Goal: Information Seeking & Learning: Find specific fact

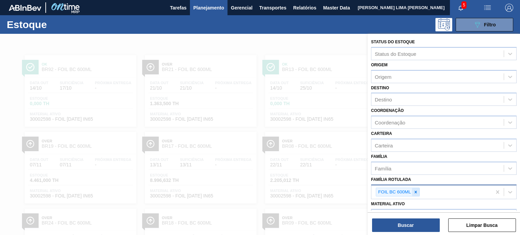
click at [417, 192] on icon at bounding box center [415, 192] width 5 height 5
paste Rotulada "LATA SK 269ML MP"
type Rotulada "LATA SK 269ML MP"
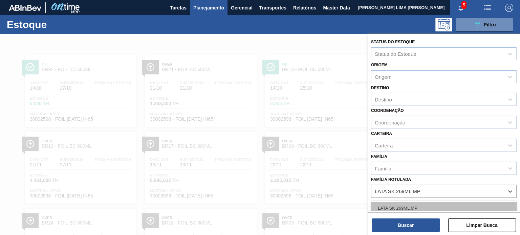
click at [415, 203] on div "LATA SK 269ML MP" at bounding box center [443, 208] width 145 height 13
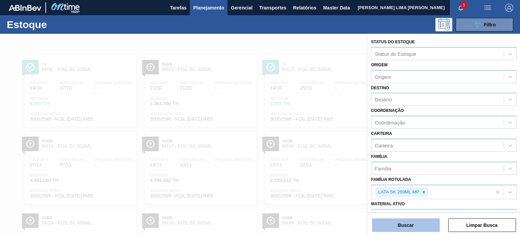
click at [414, 224] on button "Buscar" at bounding box center [406, 226] width 68 height 14
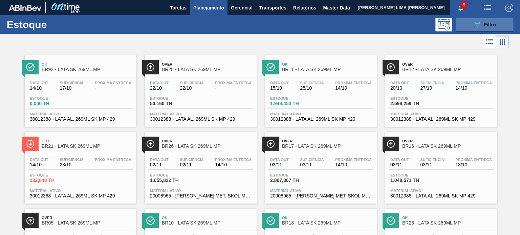
click at [502, 25] on button "089F7B8B-B2A5-4AFE-B5C0-19BA573D28AC Filtro" at bounding box center [484, 25] width 58 height 14
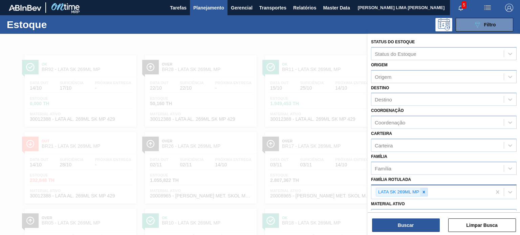
click at [423, 190] on icon at bounding box center [423, 192] width 5 height 5
paste Rotulada "RÓTULO PLÁSTICO SUKITA 2L H"
type Rotulada "RÓTULO PLÁSTICO SUKITA 2L H"
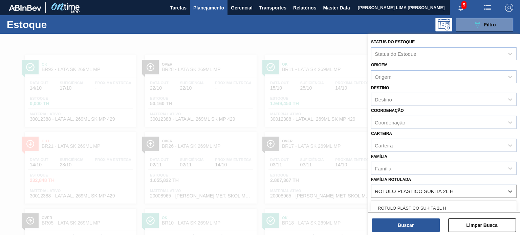
click at [413, 202] on div "RÓTULO PLÁSTICO SUKITA 2L H" at bounding box center [443, 208] width 145 height 13
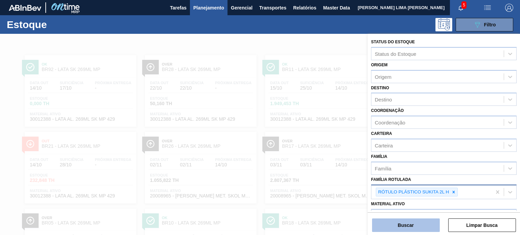
click at [414, 221] on button "Buscar" at bounding box center [406, 226] width 68 height 14
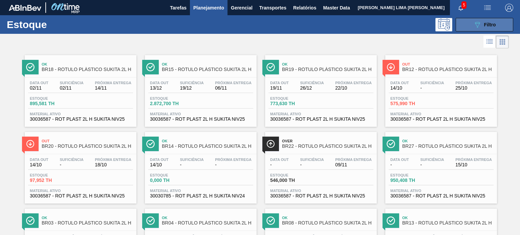
click at [475, 21] on icon "089F7B8B-B2A5-4AFE-B5C0-19BA573D28AC" at bounding box center [477, 25] width 8 height 8
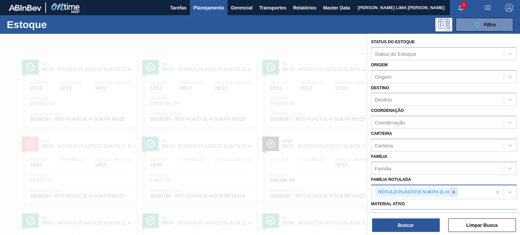
click at [453, 190] on icon at bounding box center [453, 192] width 5 height 5
paste Rotulada "RÓTULO PLÁSTICO PC 2,5L H"
type Rotulada "RÓTULO PLÁSTICO PC 2,5L H"
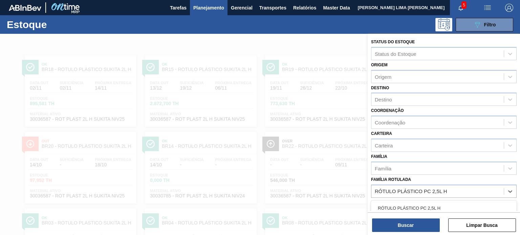
click at [437, 205] on div "RÓTULO PLÁSTICO PC 2,5L H" at bounding box center [443, 208] width 145 height 13
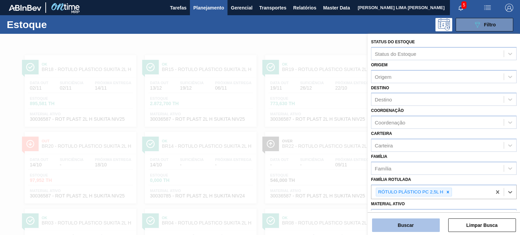
click at [428, 225] on button "Buscar" at bounding box center [406, 226] width 68 height 14
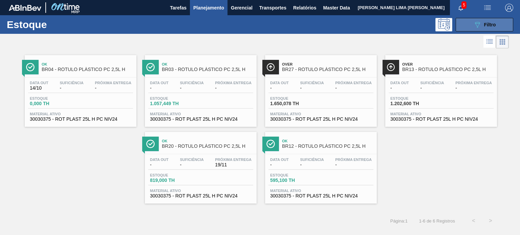
click at [493, 18] on button "089F7B8B-B2A5-4AFE-B5C0-19BA573D28AC Filtro" at bounding box center [484, 25] width 58 height 14
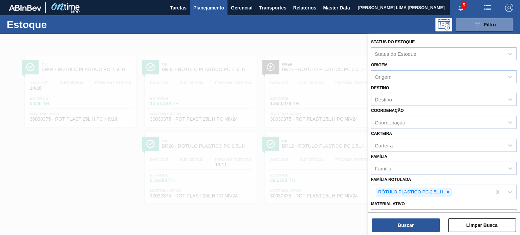
click at [449, 193] on icon at bounding box center [447, 192] width 5 height 5
paste Rotulada "RÓTULO PLÁSTICO PC ZERO 2L H"
type Rotulada "RÓTULO PLÁSTICO PC ZERO 2L H"
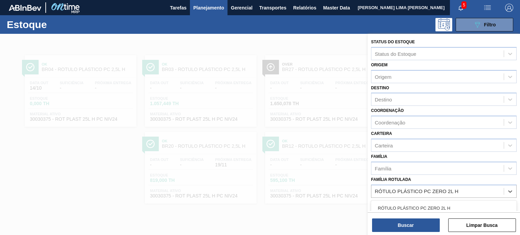
click at [431, 205] on div "RÓTULO PLÁSTICO PC ZERO 2L H" at bounding box center [443, 208] width 145 height 13
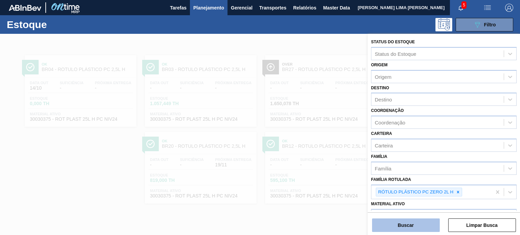
click at [419, 228] on button "Buscar" at bounding box center [406, 226] width 68 height 14
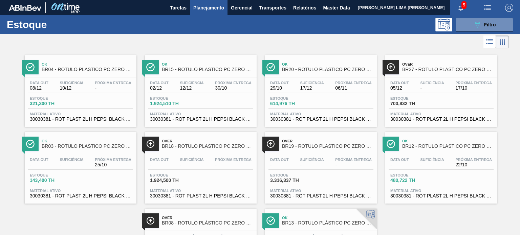
click at [475, 35] on div at bounding box center [254, 42] width 509 height 16
click at [475, 33] on div "Estoque 089F7B8B-B2A5-4AFE-B5C0-19BA573D28AC Filtro" at bounding box center [260, 24] width 520 height 19
click at [474, 29] on button "089F7B8B-B2A5-4AFE-B5C0-19BA573D28AC Filtro" at bounding box center [484, 25] width 58 height 14
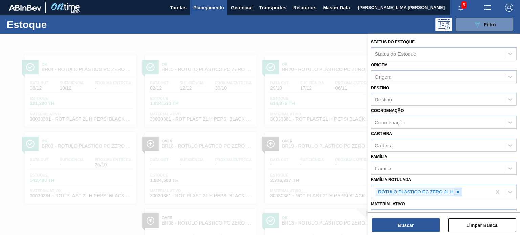
click at [456, 188] on div at bounding box center [457, 192] width 7 height 8
paste Rotulada "RÓTULO PLÁSTICO 2L SUKITA SUFRAMA AH"
type Rotulada "RÓTULO PLÁSTICO 2L SUKITA SUFRAMA AH"
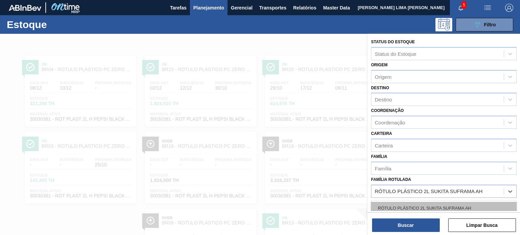
click at [447, 203] on div "RÓTULO PLÁSTICO 2L SUKITA SUFRAMA AH" at bounding box center [443, 208] width 145 height 13
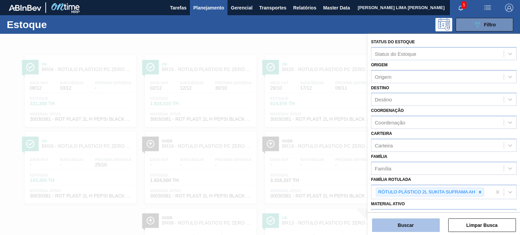
click at [434, 220] on button "Buscar" at bounding box center [406, 226] width 68 height 14
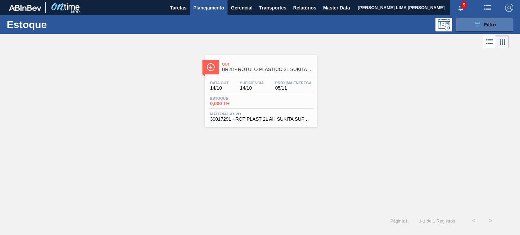
click at [470, 25] on button "089F7B8B-B2A5-4AFE-B5C0-19BA573D28AC Filtro" at bounding box center [484, 25] width 58 height 14
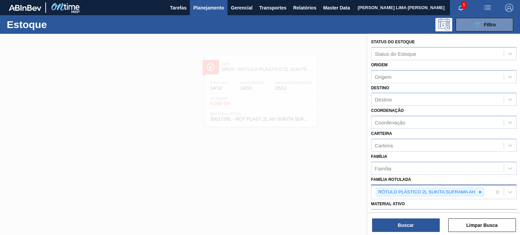
click at [478, 191] on icon at bounding box center [479, 192] width 5 height 5
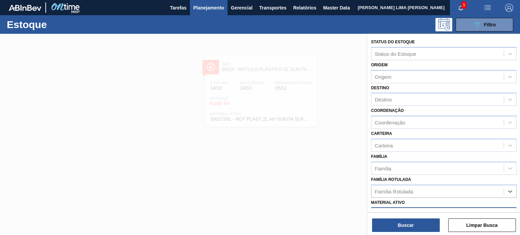
paste Rotulada "RÓTULO PLÁSTICO PC ZERO 2L H"
type Rotulada "RÓTULO PLÁSTICO PC ZERO 2L H"
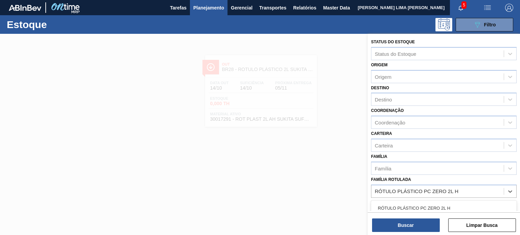
click at [433, 208] on div "RÓTULO PLÁSTICO PC ZERO 2L H" at bounding box center [443, 208] width 145 height 13
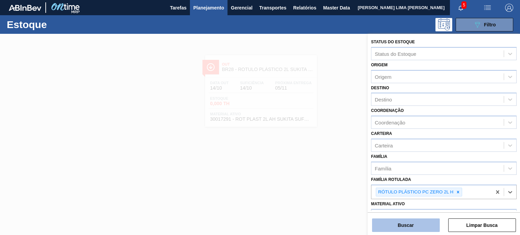
click at [420, 223] on button "Buscar" at bounding box center [406, 226] width 68 height 14
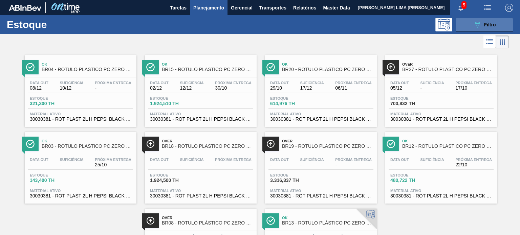
click at [490, 19] on button "089F7B8B-B2A5-4AFE-B5C0-19BA573D28AC Filtro" at bounding box center [484, 25] width 58 height 14
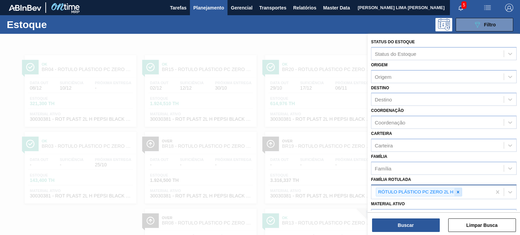
click at [455, 190] on icon at bounding box center [457, 192] width 5 height 5
paste Rotulada "RÓTULO PLÁSTICO PC TWIST 200ML H"
type Rotulada "RÓTULO PLÁSTICO PC TWIST 200ML H"
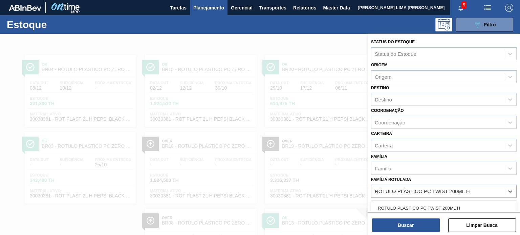
click at [443, 202] on div "RÓTULO PLÁSTICO PC TWIST 200ML H" at bounding box center [443, 208] width 145 height 13
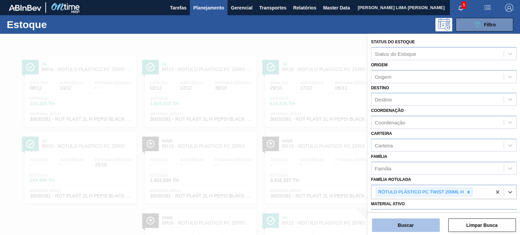
click at [435, 220] on button "Buscar" at bounding box center [406, 226] width 68 height 14
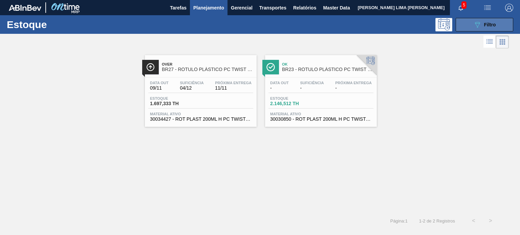
click at [466, 19] on button "089F7B8B-B2A5-4AFE-B5C0-19BA573D28AC Filtro" at bounding box center [484, 25] width 58 height 14
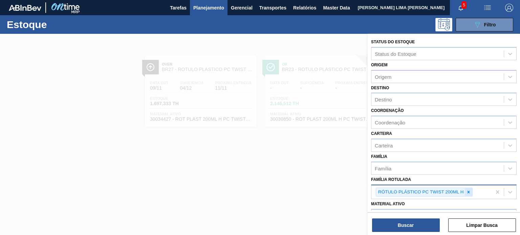
click at [466, 191] on icon at bounding box center [468, 192] width 5 height 5
paste Rotulada "RÓTULO PLÁSTICO PC 200ML H"
type Rotulada "RÓTULO PLÁSTICO PC 200ML H"
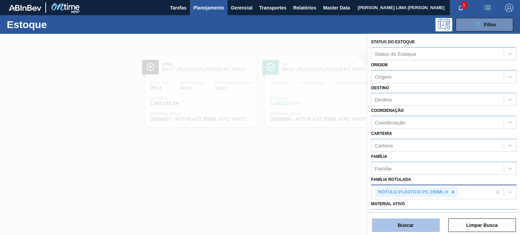
click at [428, 221] on button "Buscar" at bounding box center [406, 226] width 68 height 14
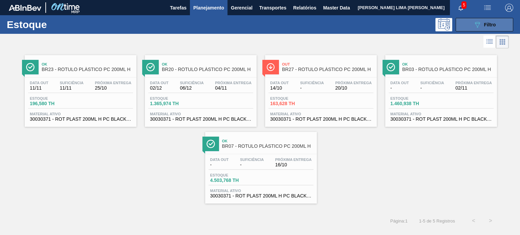
click at [472, 27] on button "089F7B8B-B2A5-4AFE-B5C0-19BA573D28AC Filtro" at bounding box center [484, 25] width 58 height 14
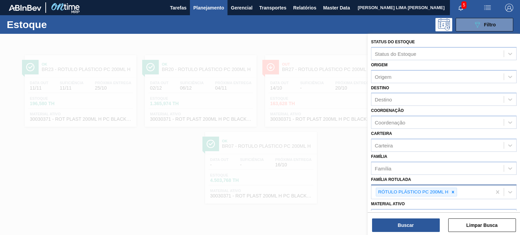
click at [450, 191] on div at bounding box center [452, 192] width 7 height 8
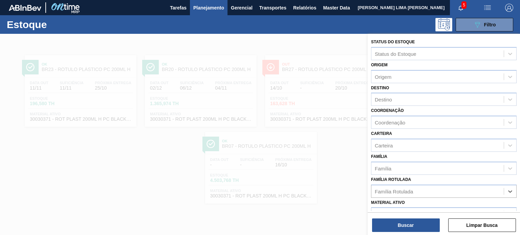
paste Rotulada "RÓTULO PLÁSTICO SUKITA UVA MISTA 2L H"
type Rotulada "RÓTULO PLÁSTICO SUKITA UVA MISTA 2L H"
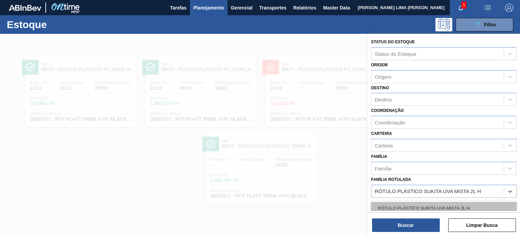
click at [428, 208] on div "RÓTULO PLÁSTICO SUKITA UVA MISTA 2L H" at bounding box center [443, 208] width 145 height 13
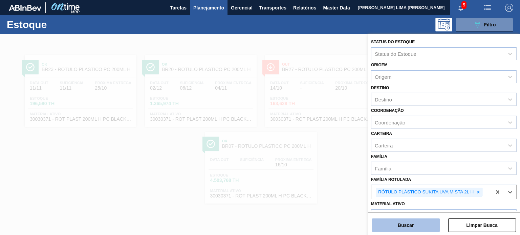
click at [418, 222] on button "Buscar" at bounding box center [406, 226] width 68 height 14
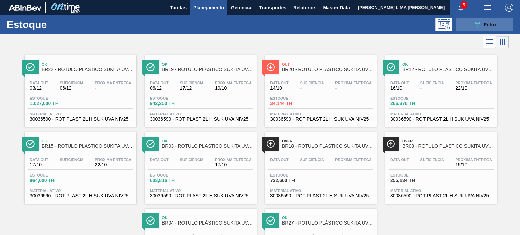
click at [472, 30] on button "089F7B8B-B2A5-4AFE-B5C0-19BA573D28AC Filtro" at bounding box center [484, 25] width 58 height 14
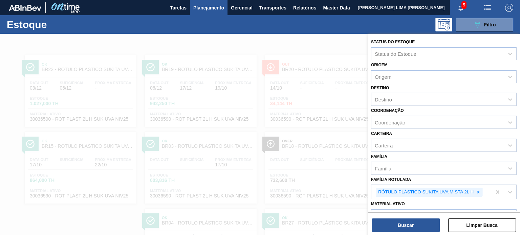
click at [477, 191] on icon at bounding box center [478, 192] width 5 height 5
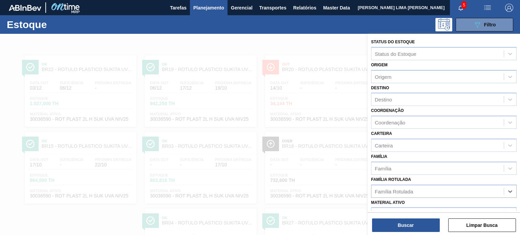
paste Rotulada "RÓTULO PLÁSTICO GCA 200ML H"
type Rotulada "RÓTULO PLÁSTICO GCA 200ML H"
click at [445, 204] on div "RÓTULO PLÁSTICO GCA 200ML H" at bounding box center [443, 208] width 145 height 13
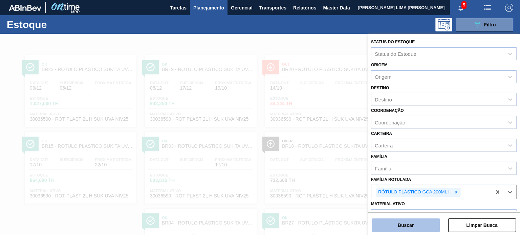
click at [426, 226] on button "Buscar" at bounding box center [406, 226] width 68 height 14
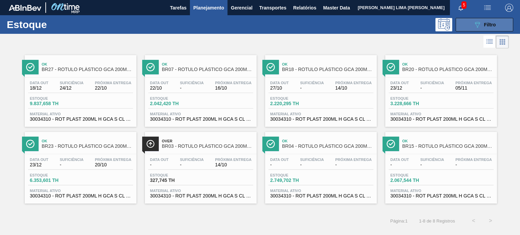
click at [477, 20] on button "089F7B8B-B2A5-4AFE-B5C0-19BA573D28AC Filtro" at bounding box center [484, 25] width 58 height 14
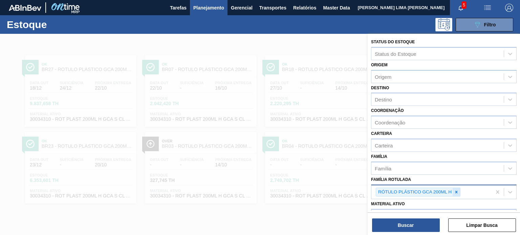
click at [456, 192] on icon at bounding box center [456, 192] width 5 height 5
paste Rotulada "RÓTULO PLÁSTICO 200ML PC H"
type Rotulada "RÓTULO PLÁSTICO 200ML PC H"
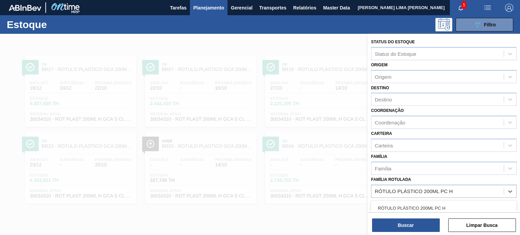
click at [440, 204] on div "RÓTULO PLÁSTICO 200ML PC H" at bounding box center [443, 208] width 145 height 13
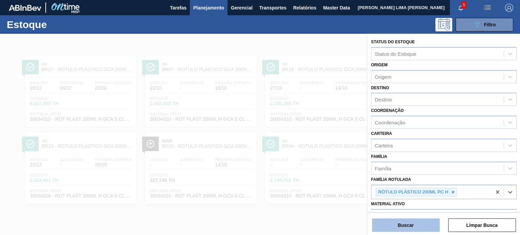
click at [422, 228] on button "Buscar" at bounding box center [406, 226] width 68 height 14
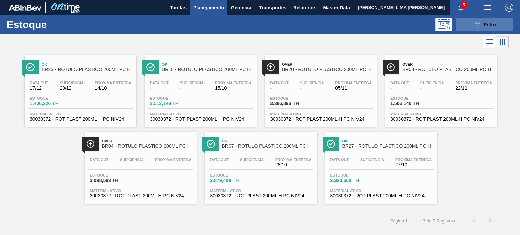
click at [488, 22] on span "Filtro" at bounding box center [490, 24] width 12 height 5
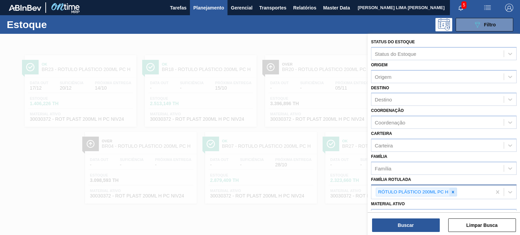
click at [454, 192] on icon at bounding box center [452, 192] width 5 height 5
paste Rotulada "RÓTULO PLÁSTICO GCA 2L AH"
type Rotulada "RÓTULO PLÁSTICO GCA 2L AH"
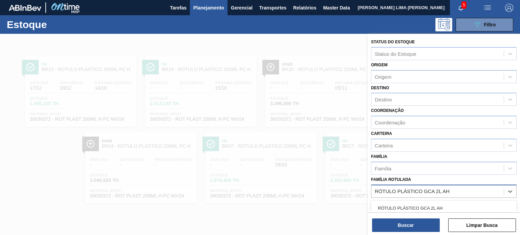
click at [439, 204] on div "RÓTULO PLÁSTICO GCA 2L AH" at bounding box center [443, 208] width 145 height 13
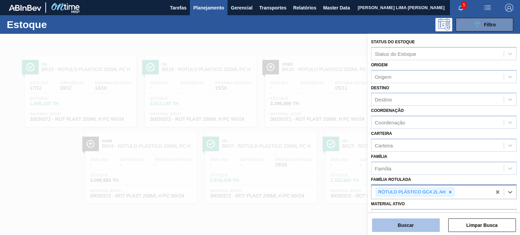
click at [425, 220] on button "Buscar" at bounding box center [406, 226] width 68 height 14
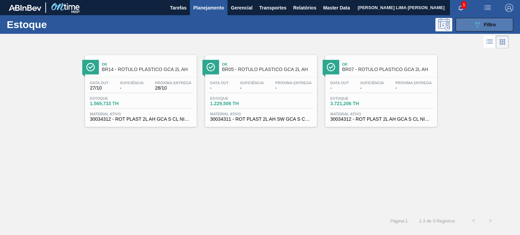
click at [470, 25] on button "089F7B8B-B2A5-4AFE-B5C0-19BA573D28AC Filtro" at bounding box center [484, 25] width 58 height 14
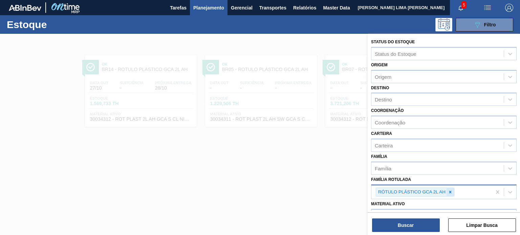
click at [448, 188] on div at bounding box center [449, 192] width 7 height 8
paste Rotulada "RÓTULO PLÁSTICO GCA 1L H"
type Rotulada "RÓTULO PLÁSTICO GCA 1L H"
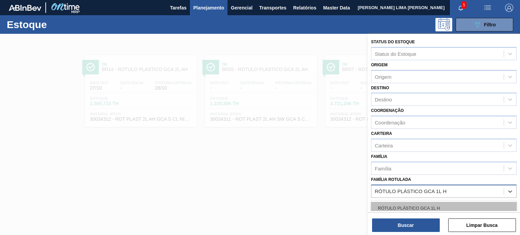
click at [429, 204] on div "RÓTULO PLÁSTICO GCA 1L H" at bounding box center [443, 208] width 145 height 13
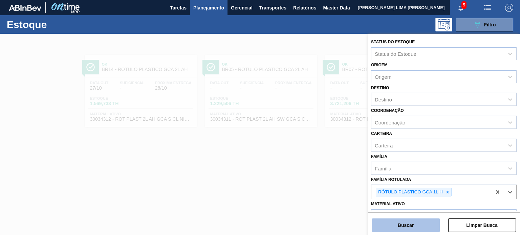
click at [417, 224] on button "Buscar" at bounding box center [406, 226] width 68 height 14
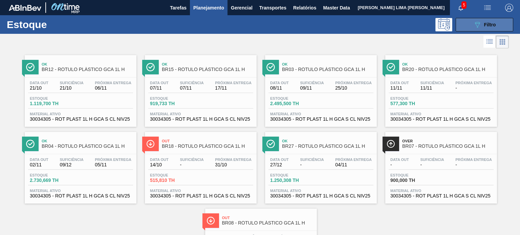
click at [467, 19] on button "089F7B8B-B2A5-4AFE-B5C0-19BA573D28AC Filtro" at bounding box center [484, 25] width 58 height 14
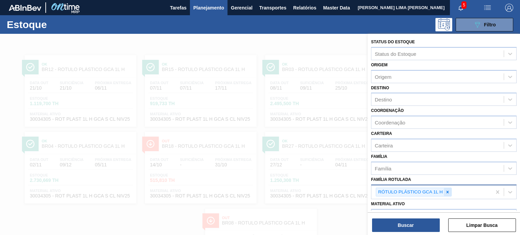
drag, startPoint x: 446, startPoint y: 185, endPoint x: 446, endPoint y: 192, distance: 7.1
click at [446, 186] on div "RÓTULO PLÁSTICO GCA 1L H" at bounding box center [431, 192] width 120 height 14
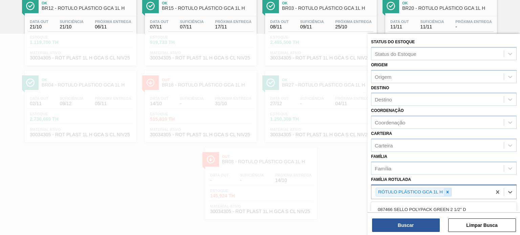
click at [445, 194] on div at bounding box center [447, 192] width 7 height 8
paste Rotulada "ROT PLAST. 1.5L AH PC BLACK"
type Rotulada "ROT PLAST. 1.5L AH PC BLACK"
click at [436, 202] on div "ROT PLAST. 1.5L AH PC BLACK" at bounding box center [443, 208] width 145 height 13
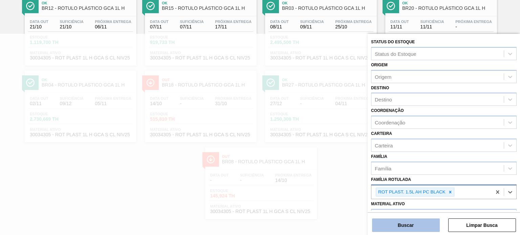
click at [426, 222] on button "Buscar" at bounding box center [406, 226] width 68 height 14
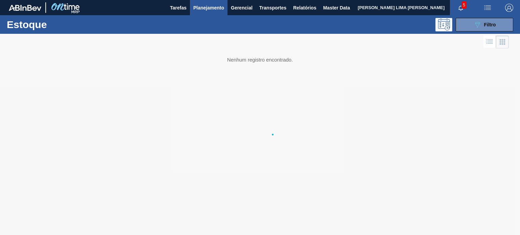
scroll to position [0, 0]
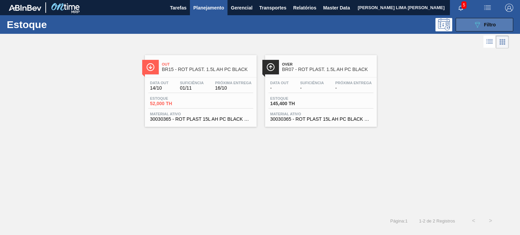
click at [480, 24] on icon "089F7B8B-B2A5-4AFE-B5C0-19BA573D28AC" at bounding box center [477, 25] width 8 height 8
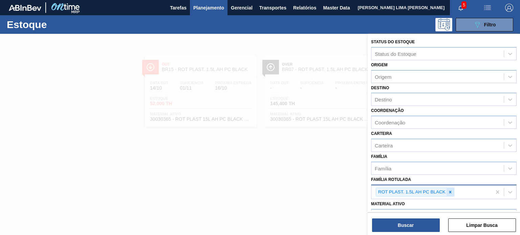
click at [447, 194] on div at bounding box center [449, 192] width 7 height 8
paste Rotulada "RÓTULO PLÁSTICO SUKITA 200ML H"
type Rotulada "RÓTULO PLÁSTICO SUKITA 200ML H"
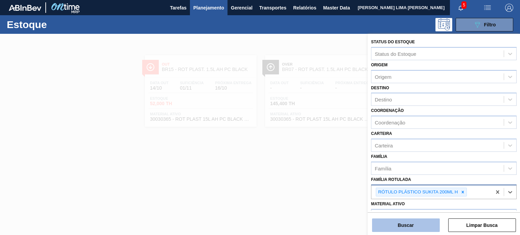
click at [425, 222] on button "Buscar" at bounding box center [406, 226] width 68 height 14
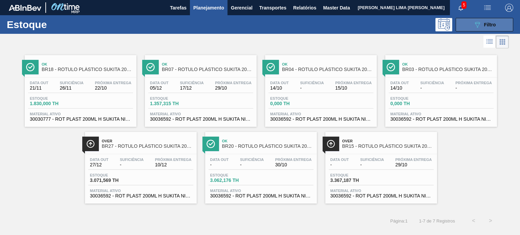
click at [469, 26] on button "089F7B8B-B2A5-4AFE-B5C0-19BA573D28AC Filtro" at bounding box center [484, 25] width 58 height 14
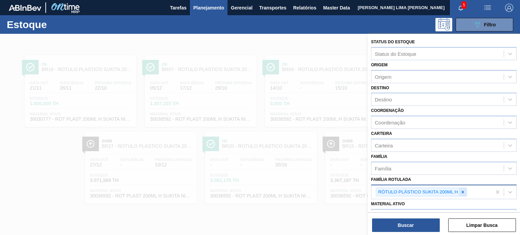
click at [463, 191] on icon at bounding box center [462, 192] width 5 height 5
paste Rotulada "RÓTULO PLÁSTICO SUKITA UVA MISTA 200ML H"
type Rotulada "RÓTULO PLÁSTICO SUKITA UVA MISTA 200ML H"
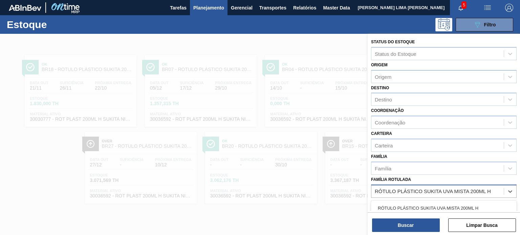
click at [441, 205] on div "RÓTULO PLÁSTICO SUKITA UVA MISTA 200ML H" at bounding box center [443, 208] width 145 height 13
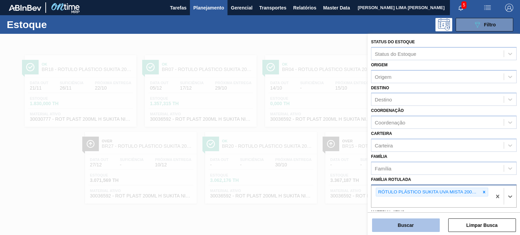
click at [424, 223] on button "Buscar" at bounding box center [406, 226] width 68 height 14
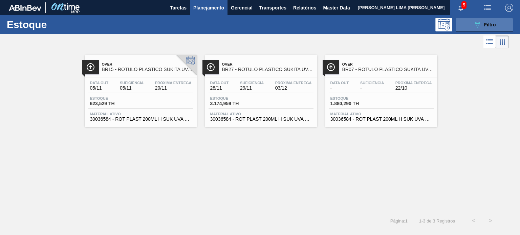
click at [484, 30] on button "089F7B8B-B2A5-4AFE-B5C0-19BA573D28AC Filtro" at bounding box center [484, 25] width 58 height 14
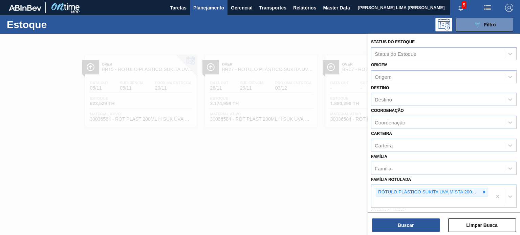
click at [481, 192] on icon at bounding box center [483, 192] width 5 height 5
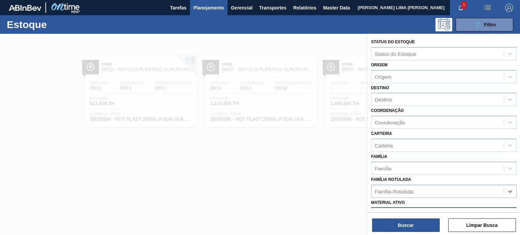
paste Rotulada "RÓTULO PLÁSTICO GCA 200ML H"
type Rotulada "RÓTULO PLÁSTICO GCA 200ML H"
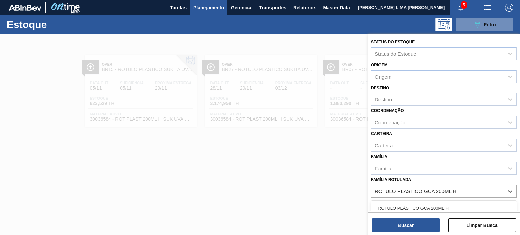
click at [445, 208] on div "RÓTULO PLÁSTICO GCA 200ML H" at bounding box center [443, 208] width 145 height 13
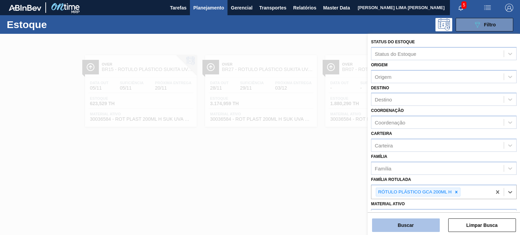
click at [420, 222] on button "Buscar" at bounding box center [406, 226] width 68 height 14
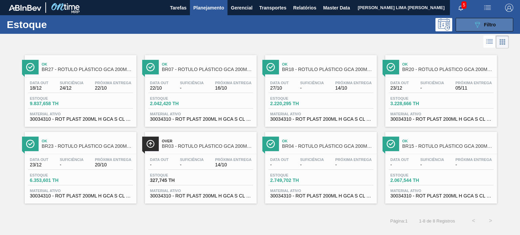
click at [459, 22] on button "089F7B8B-B2A5-4AFE-B5C0-19BA573D28AC Filtro" at bounding box center [484, 25] width 58 height 14
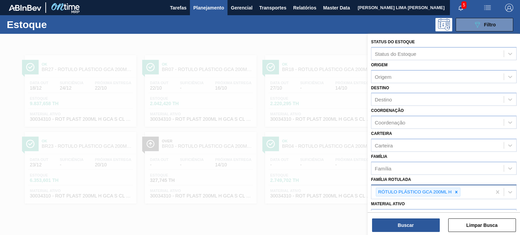
click at [455, 190] on icon at bounding box center [456, 192] width 5 height 5
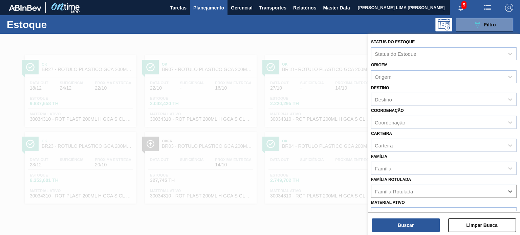
paste Rotulada "RÓTULO PLÁSTICO GCA ZERO 1,5L H"
click at [443, 201] on div "RÓTULO PLÁSTICO GCA ZERO 1,5L H" at bounding box center [443, 208] width 145 height 15
type Rotulada "RÓTULO PLÁSTICO GCA ZERO 1,5L H"
click at [427, 214] on div "Buscar Limpar Busca" at bounding box center [443, 221] width 152 height 19
drag, startPoint x: 428, startPoint y: 209, endPoint x: 423, endPoint y: 196, distance: 14.5
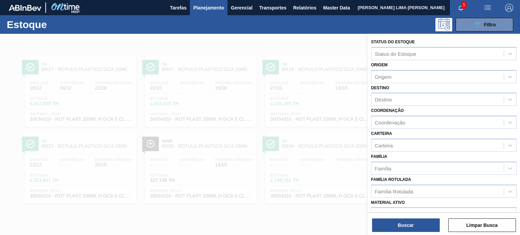
click at [427, 209] on div "Material ativo" at bounding box center [437, 214] width 132 height 10
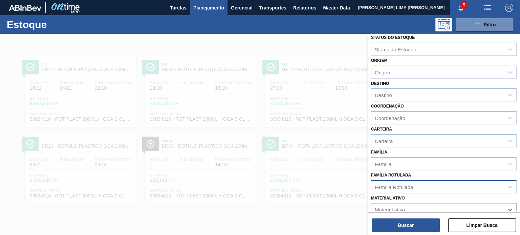
click at [419, 185] on div "Família Rotulada" at bounding box center [437, 187] width 132 height 10
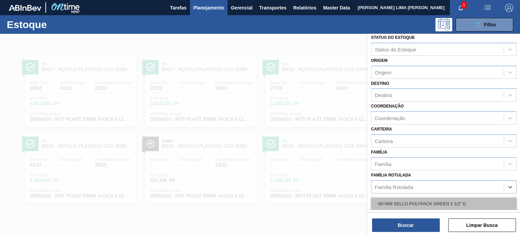
paste Rotulada "RÓTULO PLÁSTICO GCA ZERO 1,5L H"
type Rotulada "RÓTULO PLÁSTICO GCA ZERO 1,5L H"
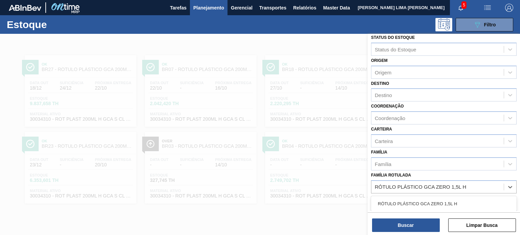
drag, startPoint x: 419, startPoint y: 199, endPoint x: 415, endPoint y: 211, distance: 13.2
click at [419, 199] on div "RÓTULO PLÁSTICO GCA ZERO 1,5L H" at bounding box center [443, 204] width 145 height 13
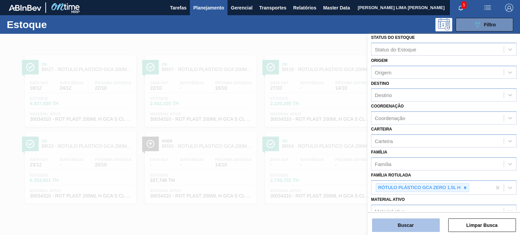
click at [413, 224] on button "Buscar" at bounding box center [406, 226] width 68 height 14
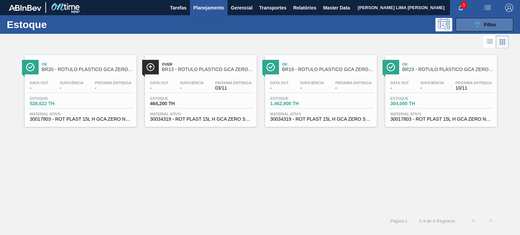
click at [486, 24] on span "Filtro" at bounding box center [490, 24] width 12 height 5
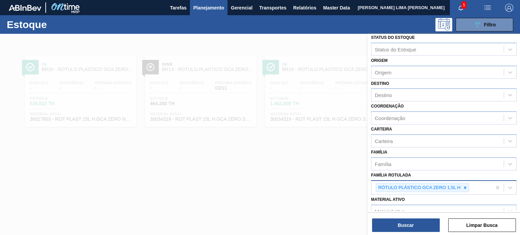
click at [466, 188] on icon at bounding box center [465, 187] width 5 height 5
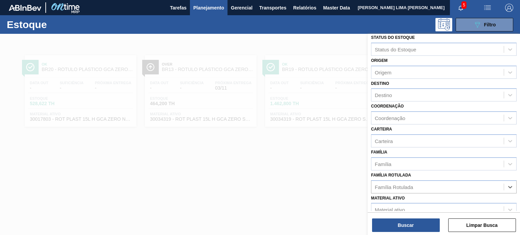
paste Rotulada "RÓTULO PLÁSTICO GCA ZERO 1,5L H"
type Rotulada "RÓTULO PLÁSTICO GCA ZERO 1,5L H"
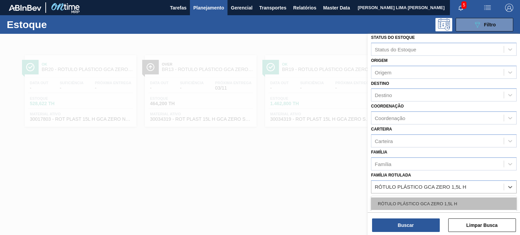
click at [447, 199] on div "RÓTULO PLÁSTICO GCA ZERO 1,5L H" at bounding box center [443, 204] width 145 height 13
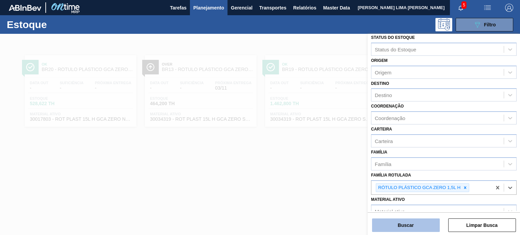
click at [426, 221] on button "Buscar" at bounding box center [406, 226] width 68 height 14
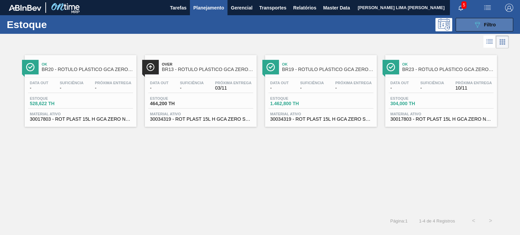
click at [478, 29] on button "089F7B8B-B2A5-4AFE-B5C0-19BA573D28AC Filtro" at bounding box center [484, 25] width 58 height 14
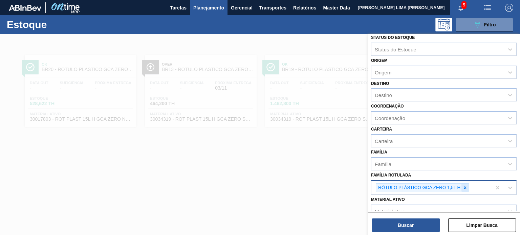
click at [467, 184] on div at bounding box center [464, 188] width 7 height 8
paste Rotulada "RÓTULO PLÁSTICO PC 200ML H"
type Rotulada "RÓTULO PLÁSTICO PC 200ML H"
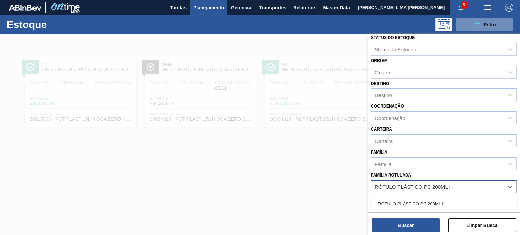
click at [445, 201] on div "RÓTULO PLÁSTICO PC 200ML H" at bounding box center [443, 204] width 145 height 13
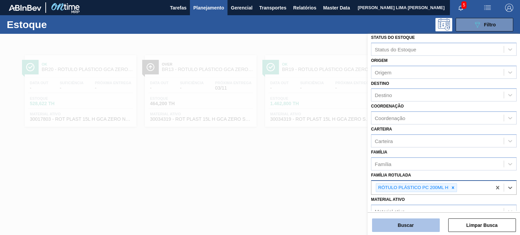
click at [425, 224] on button "Buscar" at bounding box center [406, 226] width 68 height 14
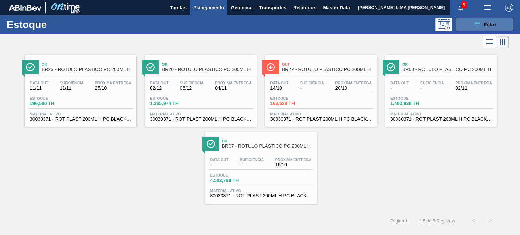
click at [469, 29] on button "089F7B8B-B2A5-4AFE-B5C0-19BA573D28AC Filtro" at bounding box center [484, 25] width 58 height 14
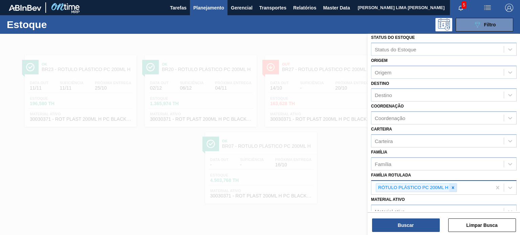
click at [450, 185] on icon at bounding box center [452, 187] width 5 height 5
paste Rotulada "RÓTULO PLÁSTICO H2OH LIMONETO 500ML AH"
type Rotulada "RÓTULO PLÁSTICO H2OH LIMONETO 500ML AH"
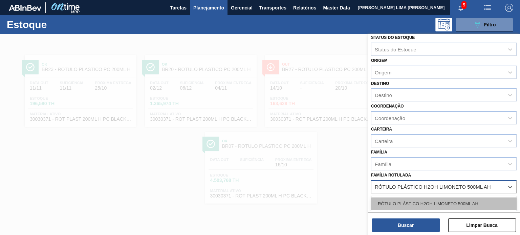
click at [427, 200] on div "RÓTULO PLÁSTICO H2OH LIMONETO 500ML AH" at bounding box center [443, 204] width 145 height 13
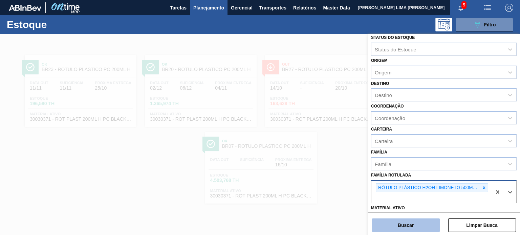
click at [425, 224] on button "Buscar" at bounding box center [406, 226] width 68 height 14
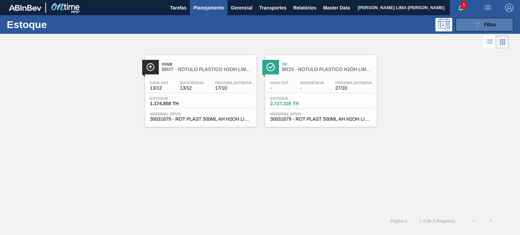
click at [484, 25] on span "Filtro" at bounding box center [490, 24] width 12 height 5
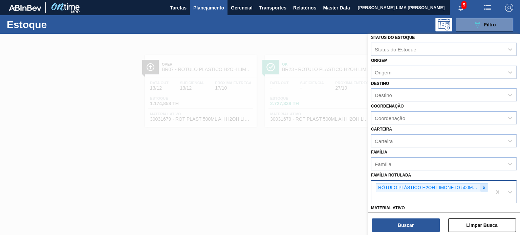
click at [484, 186] on icon at bounding box center [483, 187] width 5 height 5
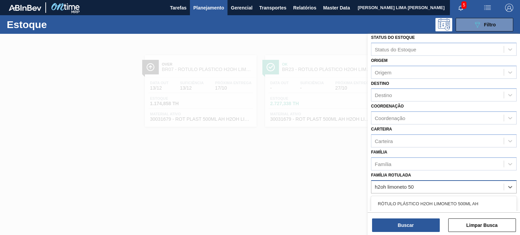
type Rotulada "h2oh limoneto 500"
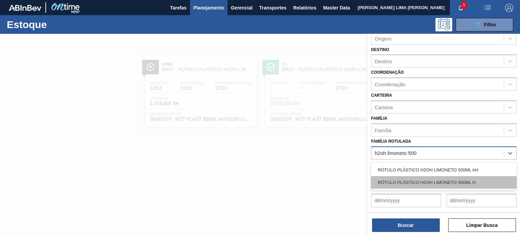
click at [476, 185] on div "RÓTULO PLÁSTICO H2OH LIMONETO 500ML H" at bounding box center [443, 182] width 145 height 13
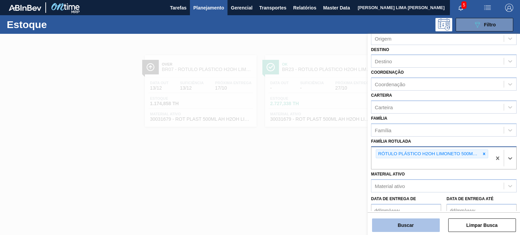
click at [431, 225] on button "Buscar" at bounding box center [406, 226] width 68 height 14
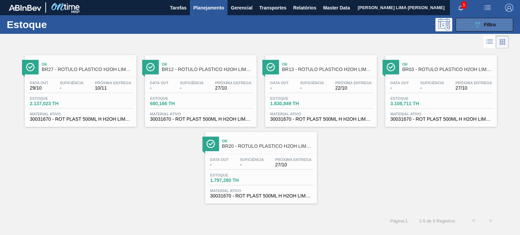
click at [474, 21] on icon "089F7B8B-B2A5-4AFE-B5C0-19BA573D28AC" at bounding box center [477, 25] width 8 height 8
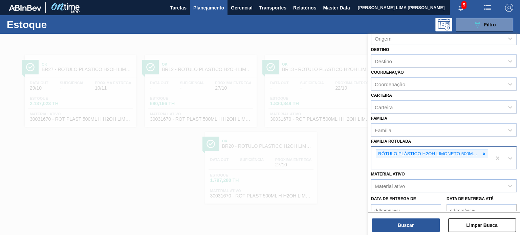
click at [485, 153] on icon at bounding box center [483, 154] width 5 height 5
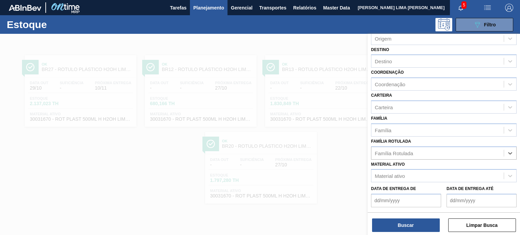
paste Rotulada "RÓTULO PLÁSTICO GCA 200ML H"
type Rotulada "RÓTULO PLÁSTICO GCA 200ML H"
click at [448, 166] on div "RÓTULO PLÁSTICO GCA 200ML H" at bounding box center [443, 170] width 145 height 13
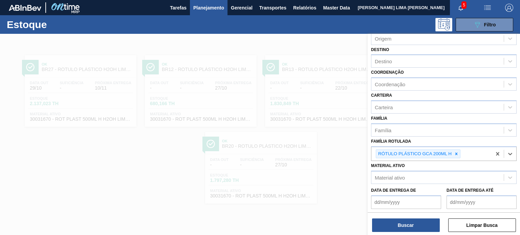
click at [426, 217] on div "Buscar Limpar Busca" at bounding box center [443, 221] width 152 height 19
click at [426, 225] on button "Buscar" at bounding box center [406, 226] width 68 height 14
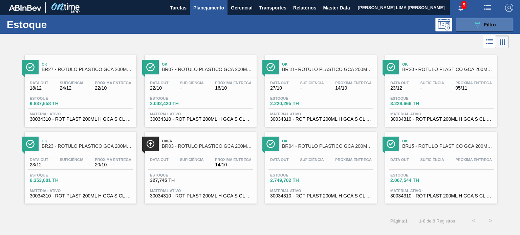
click at [486, 18] on button "089F7B8B-B2A5-4AFE-B5C0-19BA573D28AC Filtro" at bounding box center [484, 25] width 58 height 14
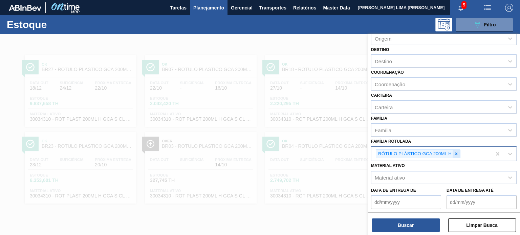
click at [456, 155] on div at bounding box center [455, 154] width 7 height 8
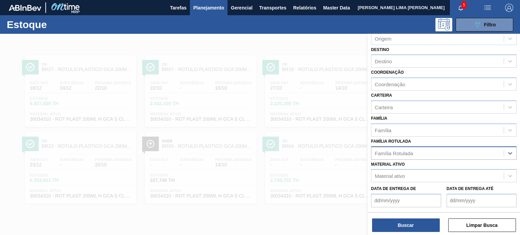
paste Rotulada "RÓTULO PLÁSTICO GCA ZERO 200ML H"
type Rotulada "RÓTULO PLÁSTICO GCA ZERO 200ML H"
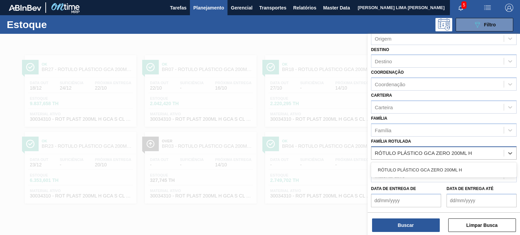
click at [436, 174] on div "RÓTULO PLÁSTICO GCA ZERO 200ML H" at bounding box center [443, 170] width 145 height 13
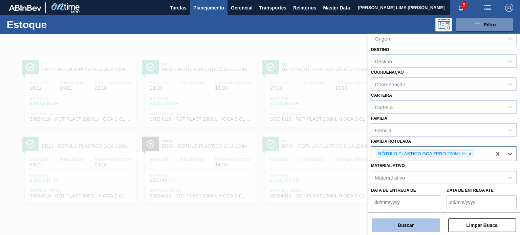
click at [423, 230] on button "Buscar" at bounding box center [406, 226] width 68 height 14
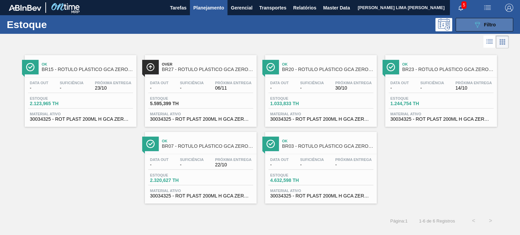
click at [476, 25] on icon "089F7B8B-B2A5-4AFE-B5C0-19BA573D28AC" at bounding box center [477, 25] width 8 height 8
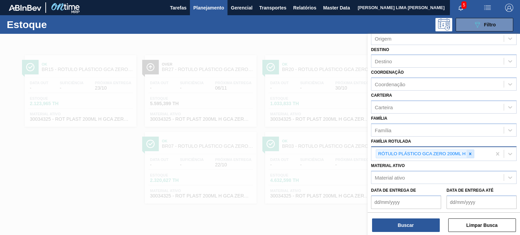
click at [469, 154] on icon at bounding box center [470, 154] width 5 height 5
paste Rotulada "RÓTULO PLÁSTICO GCA ZERO 1,5L H"
type Rotulada "RÓTULO PLÁSTICO GCA ZERO 1,5L H"
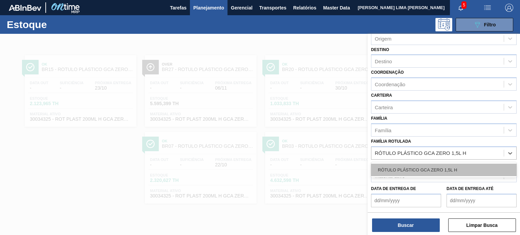
click at [452, 167] on div "RÓTULO PLÁSTICO GCA ZERO 1,5L H" at bounding box center [443, 170] width 145 height 13
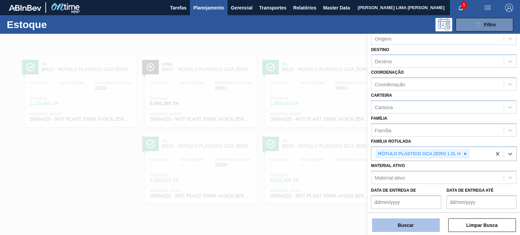
click at [422, 225] on button "Buscar" at bounding box center [406, 226] width 68 height 14
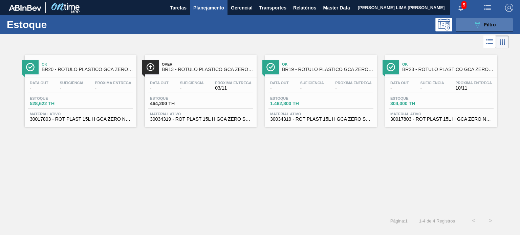
click at [464, 26] on button "089F7B8B-B2A5-4AFE-B5C0-19BA573D28AC Filtro" at bounding box center [484, 25] width 58 height 14
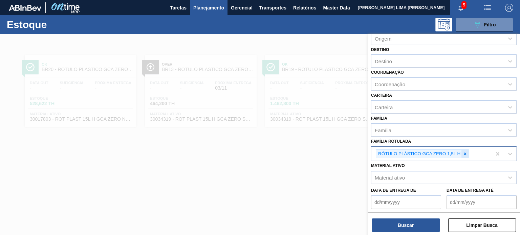
click at [465, 152] on icon at bounding box center [465, 154] width 5 height 5
paste Rotulada "RÓTULO PLÁSTICO H2OH LIMONETO 500ML H"
type Rotulada "RÓTULO PLÁSTICO H2OH LIMONETO 500ML H"
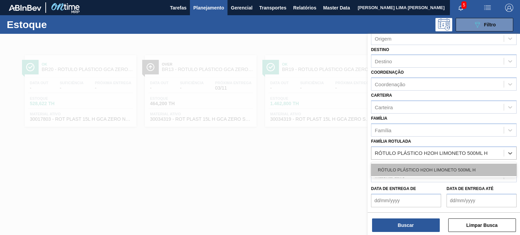
click at [443, 164] on div "RÓTULO PLÁSTICO H2OH LIMONETO 500ML H" at bounding box center [443, 170] width 145 height 13
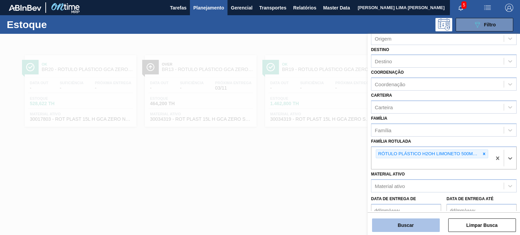
click at [425, 221] on button "Buscar" at bounding box center [406, 226] width 68 height 14
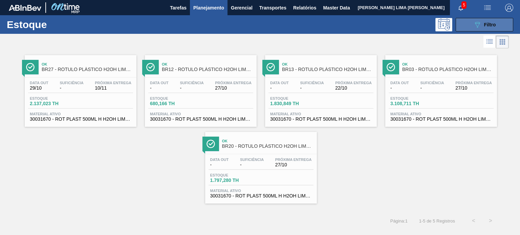
click at [472, 29] on button "089F7B8B-B2A5-4AFE-B5C0-19BA573D28AC Filtro" at bounding box center [484, 25] width 58 height 14
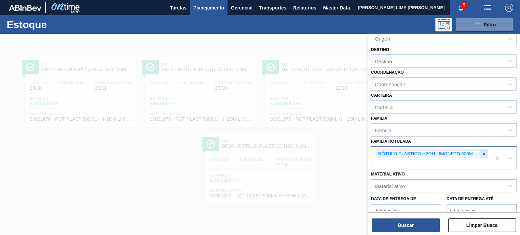
click at [481, 155] on div at bounding box center [483, 154] width 7 height 8
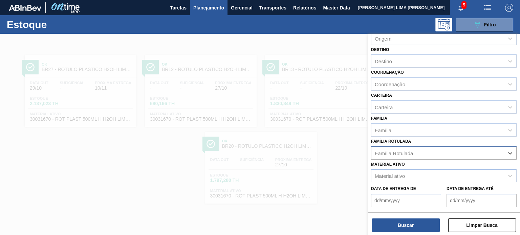
paste Rotulada "RÓTULO PLÁSTICO GCA 600ML H"
type Rotulada "RÓTULO PLÁSTICO GCA 600ML H"
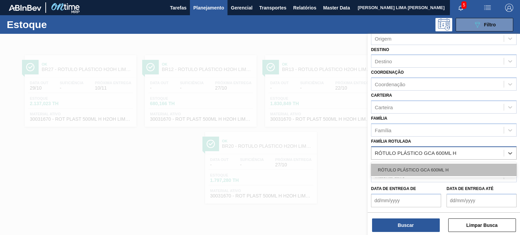
click at [432, 169] on div "RÓTULO PLÁSTICO GCA 600ML H" at bounding box center [443, 170] width 145 height 13
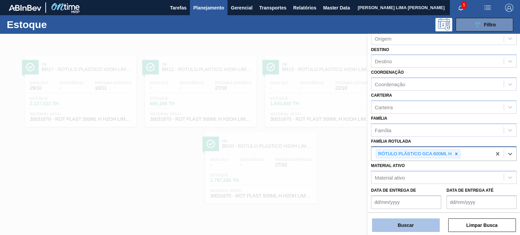
click at [422, 221] on button "Buscar" at bounding box center [406, 226] width 68 height 14
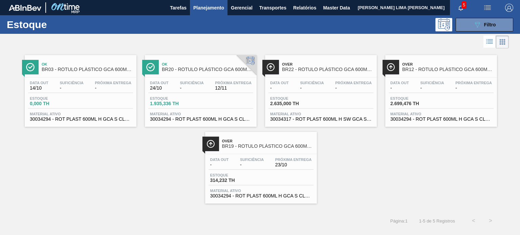
click at [476, 17] on div "Estoque 089F7B8B-B2A5-4AFE-B5C0-19BA573D28AC Filtro" at bounding box center [260, 24] width 520 height 19
click at [474, 24] on icon "089F7B8B-B2A5-4AFE-B5C0-19BA573D28AC" at bounding box center [477, 25] width 8 height 8
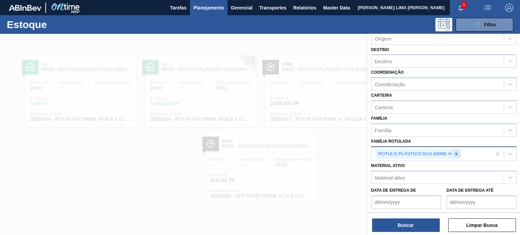
click at [458, 150] on div at bounding box center [455, 154] width 7 height 8
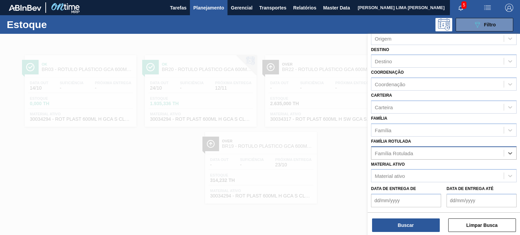
paste Rotulada "ROT PLAST GCA 2L"
type Rotulada "ROT PLAST GCA 2L"
click at [439, 162] on div "ROT PLAST GCA 2L EXP ESP" at bounding box center [443, 169] width 145 height 15
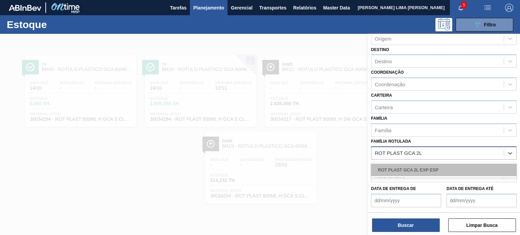
click at [435, 166] on div "ROT PLAST GCA 2L EXP ESP" at bounding box center [443, 170] width 145 height 13
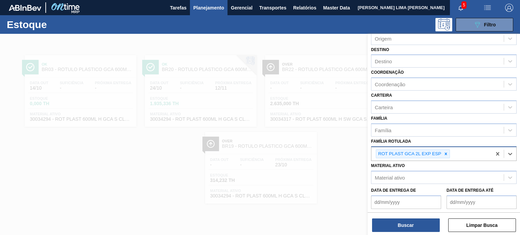
click at [446, 154] on icon at bounding box center [445, 154] width 5 height 5
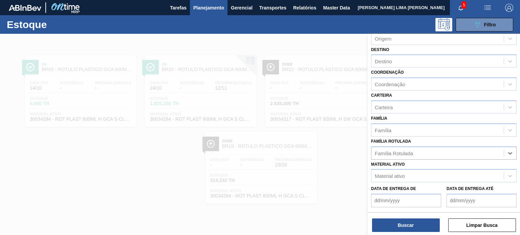
paste Rotulada "ROT PLAST GCA 2L"
type Rotulada "ROT PLAST GCA 2L"
click at [424, 166] on div "ROT PLAST GCA 2L EXP ESP" at bounding box center [443, 170] width 145 height 13
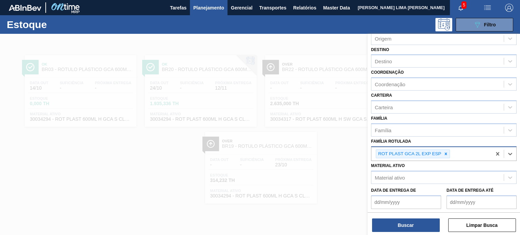
click at [448, 153] on div at bounding box center [445, 154] width 7 height 8
paste Rotulada "RÓTULO PLÁSTICO GCA 2L H"
type Rotulada "RÓTULO PLÁSTICO GCA 2L H"
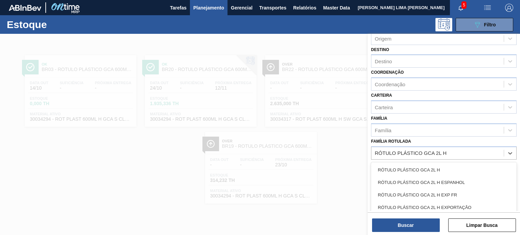
click at [413, 167] on div "RÓTULO PLÁSTICO GCA 2L H" at bounding box center [443, 170] width 145 height 13
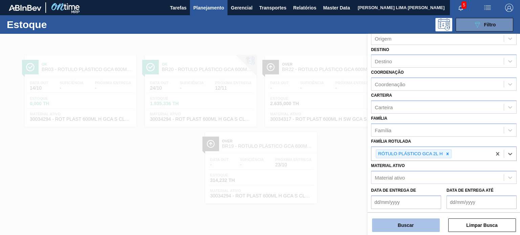
click at [408, 226] on button "Buscar" at bounding box center [406, 226] width 68 height 14
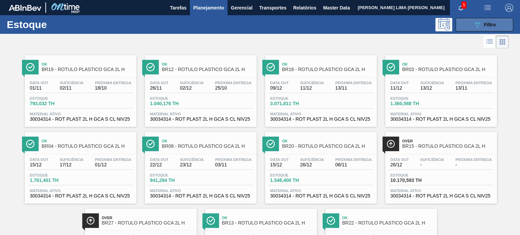
click at [478, 26] on icon "089F7B8B-B2A5-4AFE-B5C0-19BA573D28AC" at bounding box center [477, 25] width 8 height 8
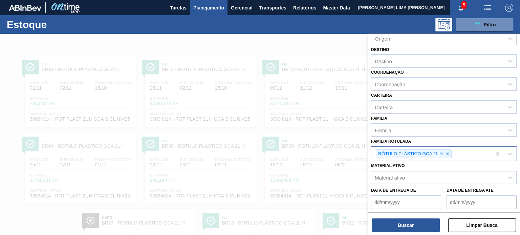
click at [447, 150] on div at bounding box center [447, 154] width 7 height 8
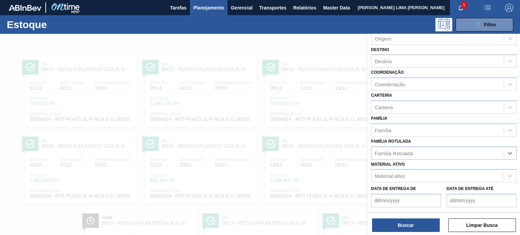
paste Rotulada "RÓTULO PLÁSTICO GCA ZERO 2L H"
type Rotulada "RÓTULO PLÁSTICO GCA ZERO 2L H"
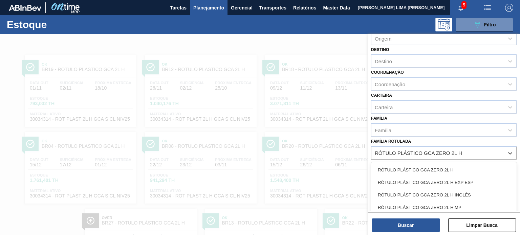
click at [435, 169] on div "RÓTULO PLÁSTICO GCA ZERO 2L H" at bounding box center [443, 170] width 145 height 13
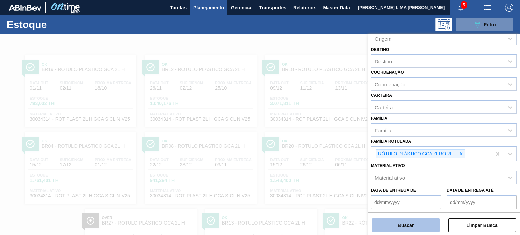
click at [424, 222] on button "Buscar" at bounding box center [406, 226] width 68 height 14
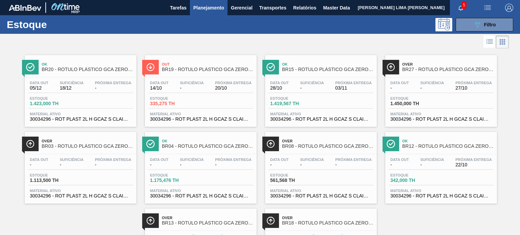
drag, startPoint x: 204, startPoint y: 101, endPoint x: 221, endPoint y: 105, distance: 17.0
click at [221, 105] on div "Estoque 335,275 TH" at bounding box center [200, 102] width 105 height 12
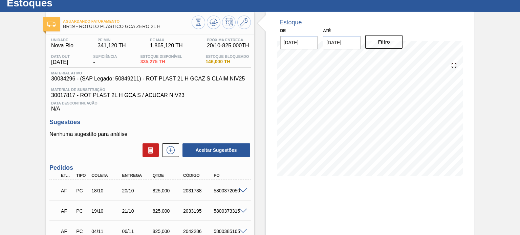
scroll to position [34, 0]
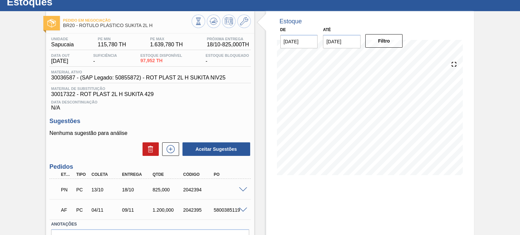
scroll to position [63, 0]
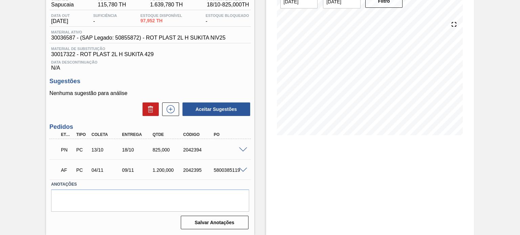
click at [240, 149] on span at bounding box center [243, 150] width 8 height 5
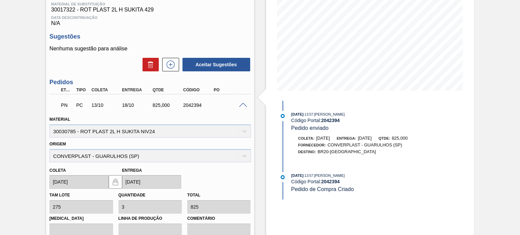
scroll to position [96, 0]
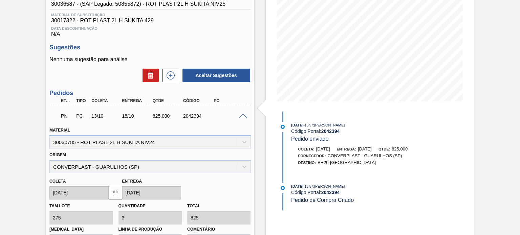
click at [247, 119] on div "PN PC 13/10 18/10 825,000 2042394" at bounding box center [149, 115] width 201 height 17
click at [244, 118] on div "PN PC 13/10 18/10 825,000 2042394" at bounding box center [149, 115] width 201 height 17
click at [242, 117] on span at bounding box center [243, 116] width 8 height 5
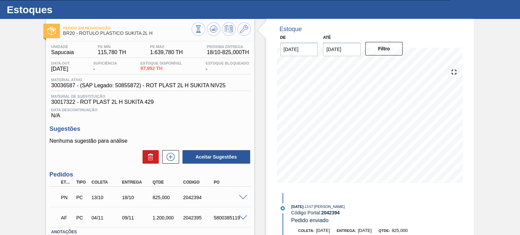
scroll to position [0, 0]
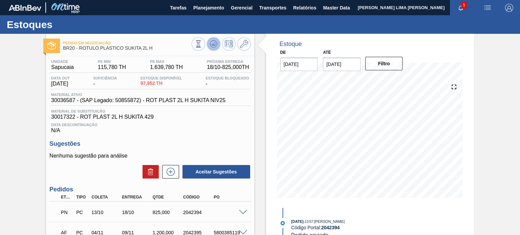
click at [213, 45] on icon at bounding box center [213, 43] width 4 height 3
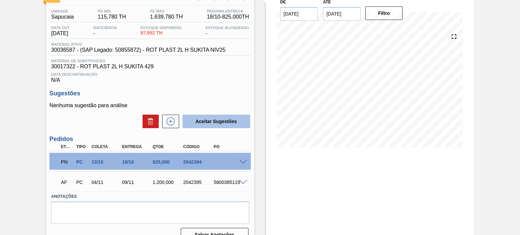
scroll to position [63, 0]
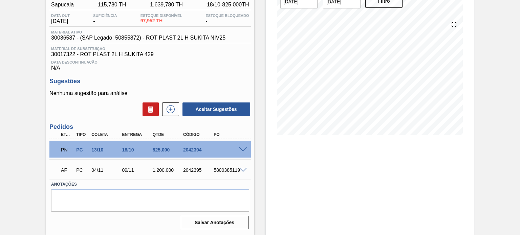
click at [243, 146] on div "PN PC 13/10 18/10 825,000 2042394" at bounding box center [149, 149] width 201 height 17
click at [241, 148] on span at bounding box center [243, 150] width 8 height 5
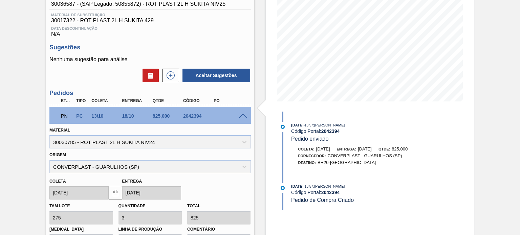
click at [242, 115] on span at bounding box center [243, 116] width 8 height 5
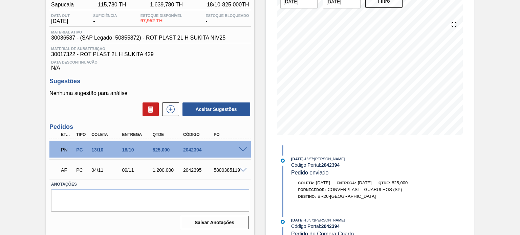
click at [195, 150] on div "2042394" at bounding box center [197, 149] width 33 height 5
copy div "2042394"
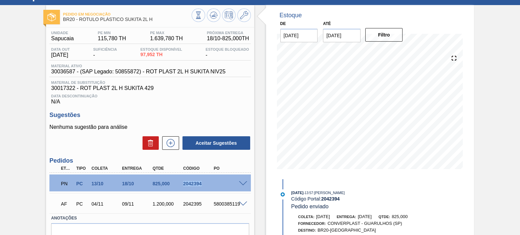
scroll to position [0, 0]
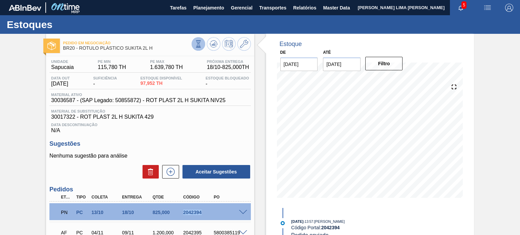
click at [195, 46] on icon at bounding box center [198, 43] width 7 height 7
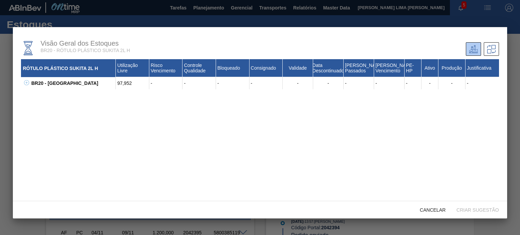
click at [27, 82] on icon at bounding box center [26, 82] width 5 height 5
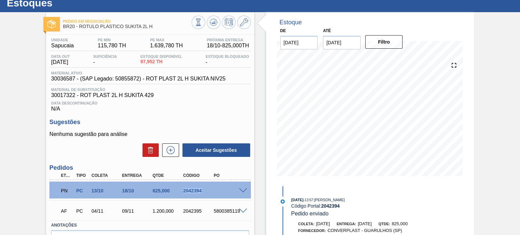
scroll to position [63, 0]
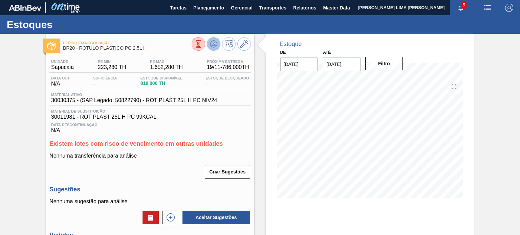
click at [214, 48] on icon at bounding box center [213, 44] width 8 height 8
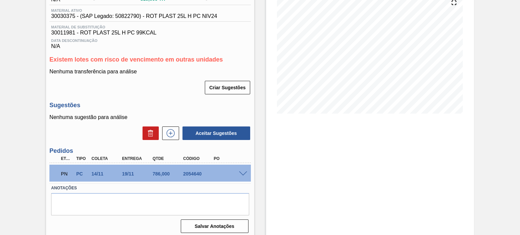
scroll to position [88, 0]
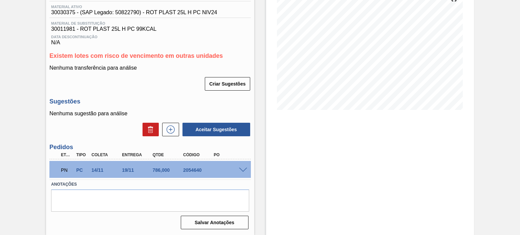
click at [242, 172] on div "PN PC 14/11 19/11 786,000 2054640" at bounding box center [149, 169] width 201 height 17
click at [242, 171] on span at bounding box center [243, 170] width 8 height 5
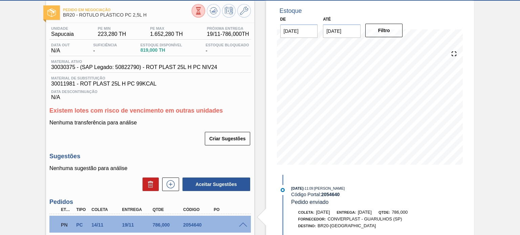
scroll to position [0, 0]
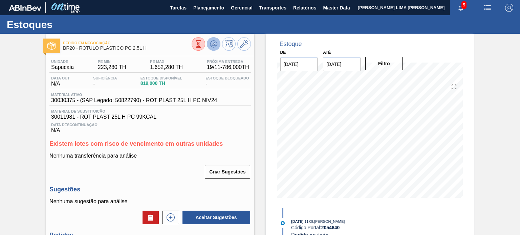
click at [209, 46] on icon at bounding box center [213, 44] width 8 height 8
drag, startPoint x: 148, startPoint y: 83, endPoint x: 140, endPoint y: 84, distance: 7.5
click at [140, 84] on span "819,000 TH" at bounding box center [161, 83] width 42 height 5
copy span "819"
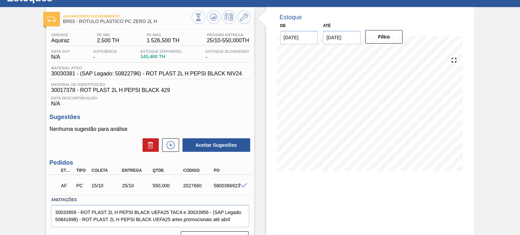
scroll to position [55, 0]
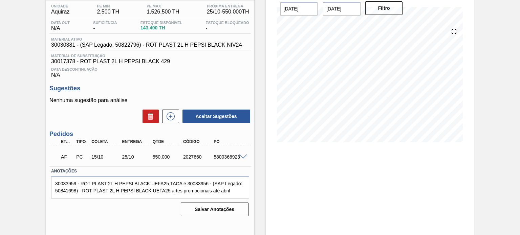
click at [247, 156] on div at bounding box center [244, 156] width 14 height 5
click at [246, 156] on span at bounding box center [243, 157] width 8 height 5
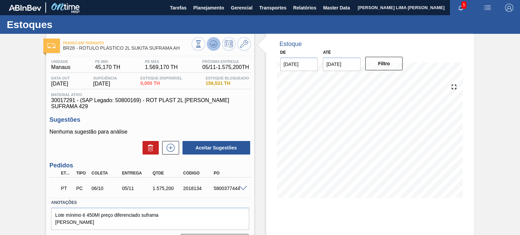
click at [214, 47] on icon at bounding box center [213, 45] width 7 height 3
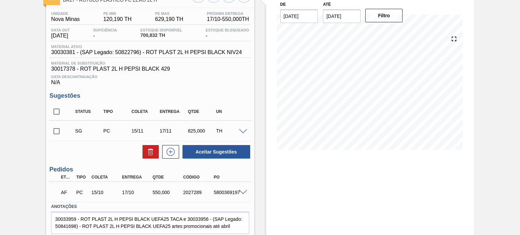
scroll to position [37, 0]
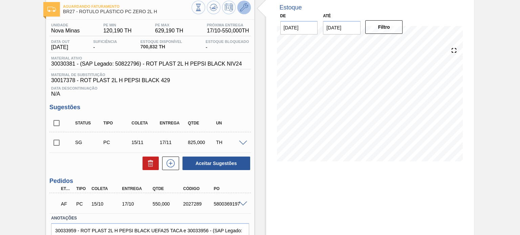
click at [243, 12] on button at bounding box center [244, 8] width 14 height 14
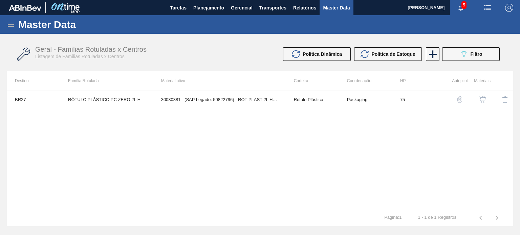
click at [481, 97] on img "button" at bounding box center [482, 99] width 7 height 7
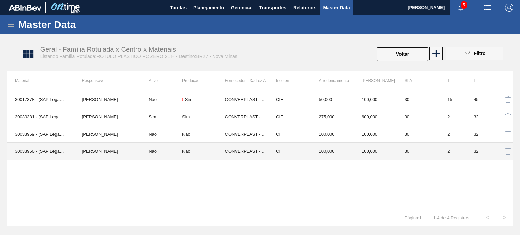
click at [313, 151] on td "100,000" at bounding box center [332, 151] width 43 height 17
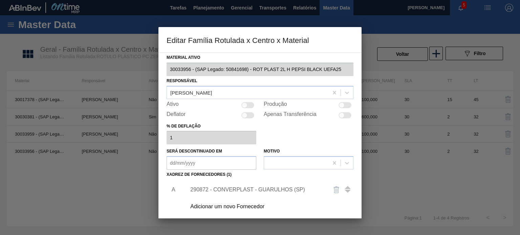
click at [278, 189] on div "290872 - CONVERPLAST - GUARULHOS (SP)" at bounding box center [256, 190] width 133 height 6
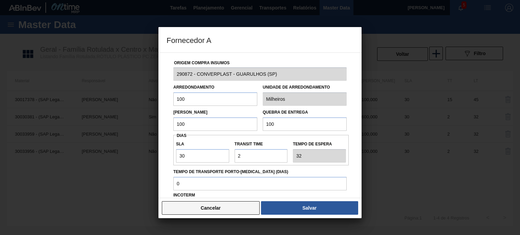
click at [250, 214] on button "Cancelar" at bounding box center [211, 208] width 98 height 14
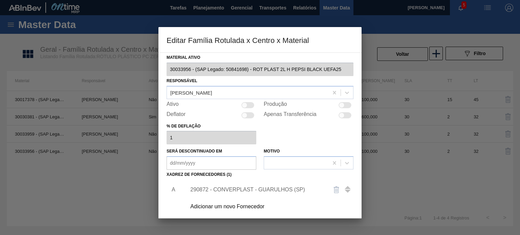
click at [247, 208] on div "Adicionar um novo Fornecedor" at bounding box center [256, 207] width 133 height 6
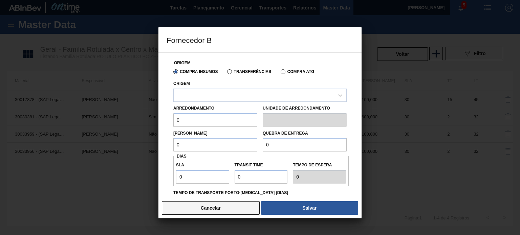
click at [243, 206] on button "Cancelar" at bounding box center [211, 208] width 98 height 14
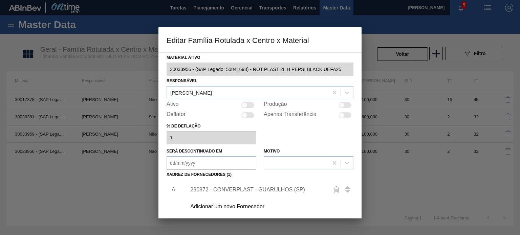
scroll to position [69, 0]
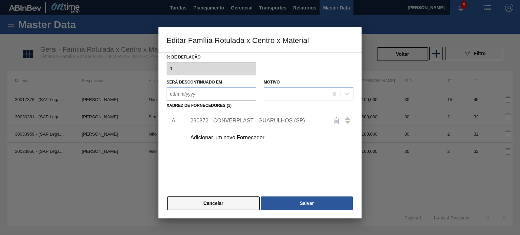
click at [238, 205] on button "Cancelar" at bounding box center [213, 204] width 92 height 14
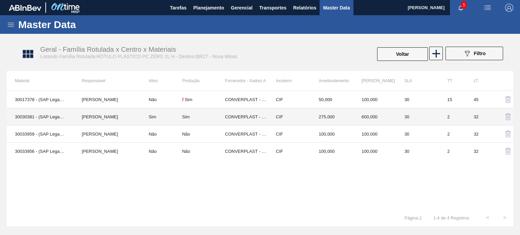
click at [238, 108] on td "CONVERPLAST - GUARULHOS (SP)" at bounding box center [246, 116] width 43 height 17
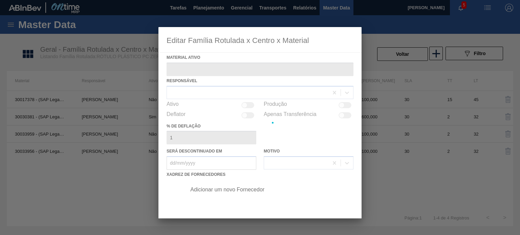
type ativo "30030381 - (SAP Legado: 50822796) - ROT PLAST 2L H PEPSI BLACK NIV24"
checkbox input "true"
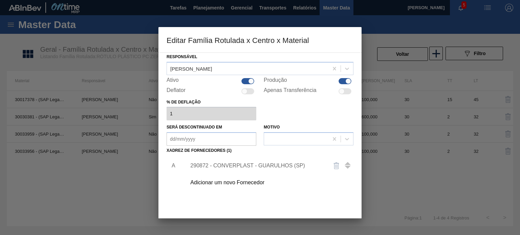
scroll to position [34, 0]
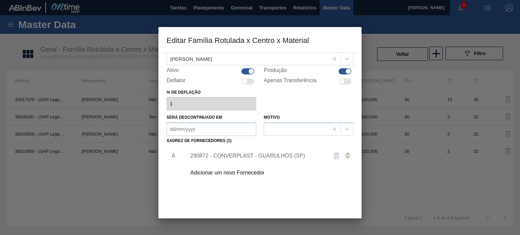
click at [247, 152] on div "290872 - CONVERPLAST - GUARULHOS (SP)" at bounding box center [267, 156] width 171 height 17
click at [246, 154] on div "290872 - CONVERPLAST - GUARULHOS (SP)" at bounding box center [256, 156] width 133 height 6
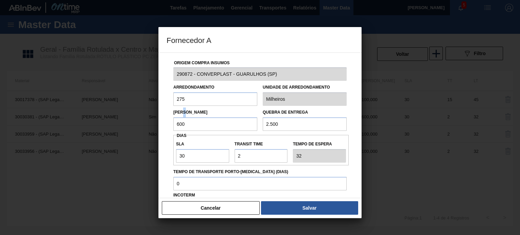
drag, startPoint x: 184, startPoint y: 116, endPoint x: 187, endPoint y: 121, distance: 6.1
click at [185, 116] on div "Lote Mínimo 600" at bounding box center [215, 119] width 84 height 23
drag, startPoint x: 180, startPoint y: 120, endPoint x: 170, endPoint y: 119, distance: 9.9
click at [173, 120] on input "600" at bounding box center [215, 124] width 84 height 14
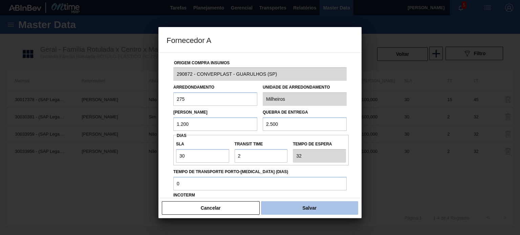
type input "1.200"
click at [294, 205] on button "Salvar" at bounding box center [309, 208] width 97 height 14
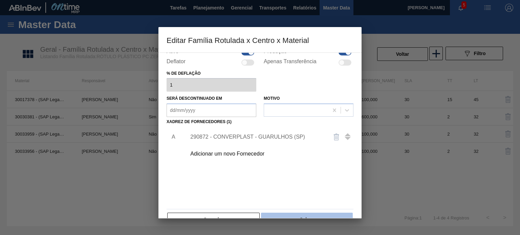
scroll to position [69, 0]
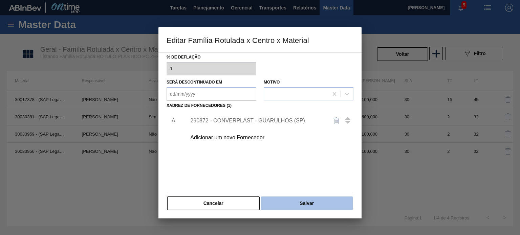
click at [295, 204] on button "Salvar" at bounding box center [307, 204] width 92 height 14
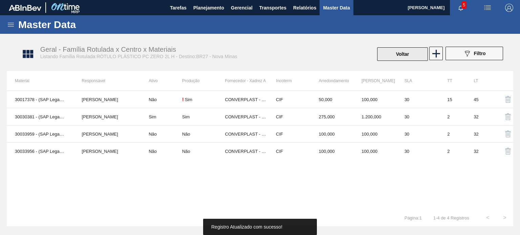
click at [397, 50] on button "Voltar" at bounding box center [402, 54] width 51 height 14
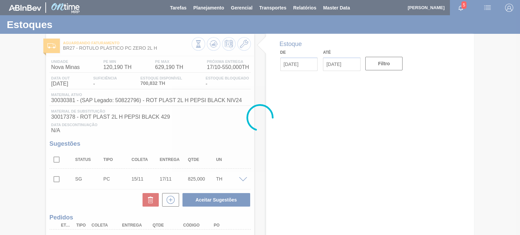
click at [214, 47] on div at bounding box center [260, 117] width 520 height 235
click at [213, 45] on div at bounding box center [260, 117] width 520 height 235
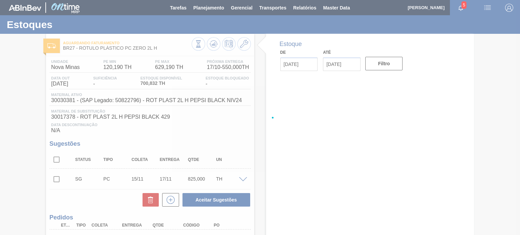
click at [213, 45] on div at bounding box center [260, 117] width 520 height 235
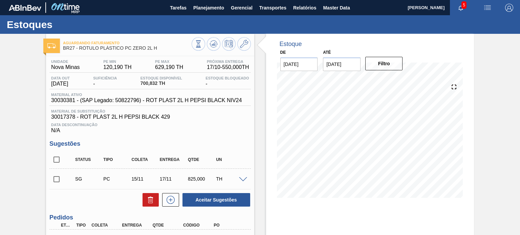
click at [213, 45] on icon at bounding box center [213, 43] width 4 height 3
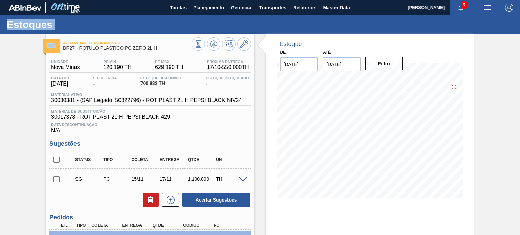
click at [60, 178] on input "checkbox" at bounding box center [56, 179] width 14 height 14
click at [200, 195] on button "Aceitar Sugestões" at bounding box center [216, 200] width 68 height 14
checkbox input "false"
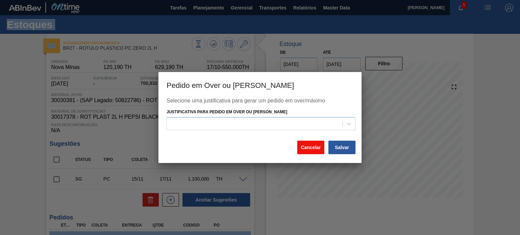
click at [299, 146] on button "Cancelar" at bounding box center [310, 148] width 27 height 14
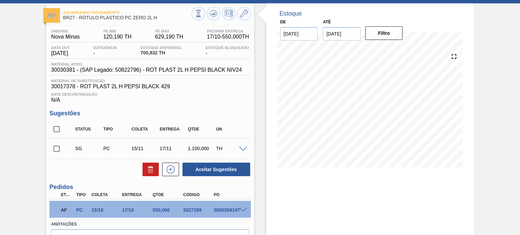
scroll to position [70, 0]
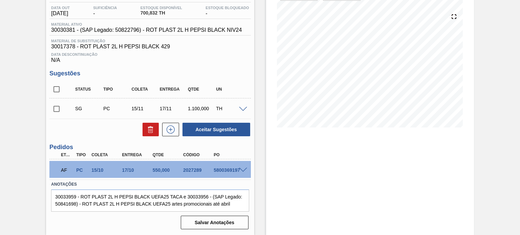
click at [239, 167] on div at bounding box center [244, 169] width 14 height 5
click at [241, 169] on span at bounding box center [243, 170] width 8 height 5
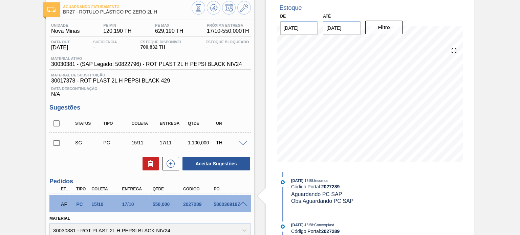
scroll to position [0, 0]
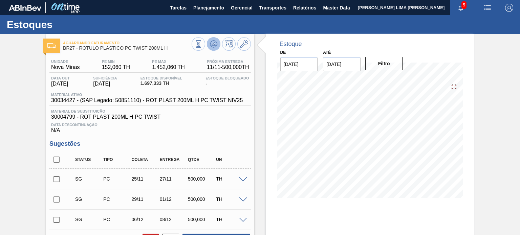
click at [213, 43] on icon at bounding box center [213, 44] width 8 height 8
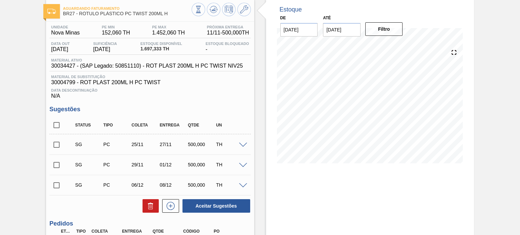
scroll to position [34, 0]
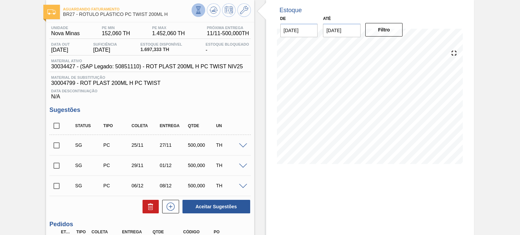
click at [199, 14] on button at bounding box center [199, 10] width 14 height 14
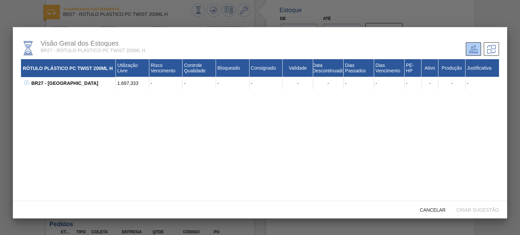
click at [30, 81] on div "BR27 - [GEOGRAPHIC_DATA]" at bounding box center [72, 83] width 86 height 12
click at [28, 81] on icon at bounding box center [26, 82] width 5 height 5
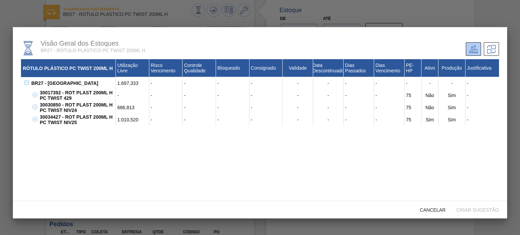
click at [73, 118] on div "30034427 - ROT PLAST 200ML H PC TWIST NIV25" at bounding box center [77, 120] width 78 height 12
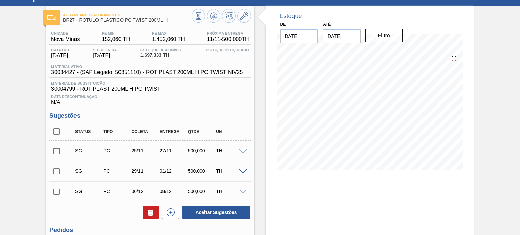
scroll to position [0, 0]
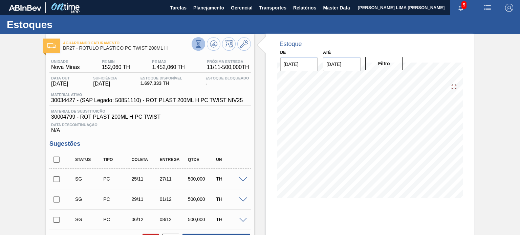
click at [198, 45] on icon at bounding box center [198, 43] width 7 height 7
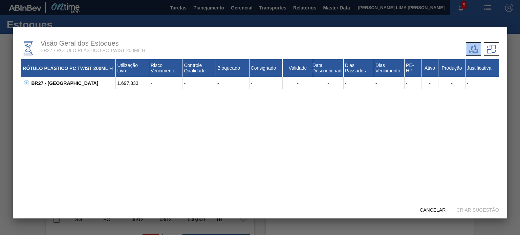
click at [31, 77] on div "RÓTULO PLÁSTICO PC TWIST 200ML H" at bounding box center [68, 68] width 95 height 18
click at [26, 82] on icon at bounding box center [26, 82] width 5 height 5
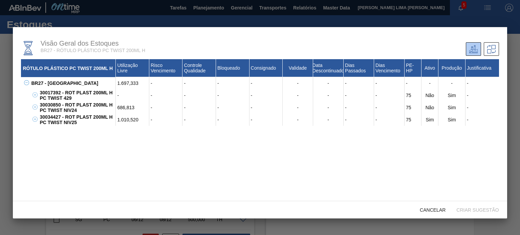
click at [55, 119] on div "30034427 - ROT PLAST 200ML H PC TWIST NIV25" at bounding box center [77, 120] width 78 height 12
copy div "30034427"
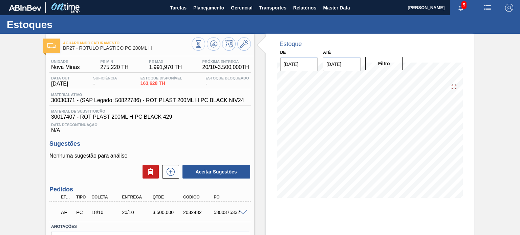
click at [244, 211] on span at bounding box center [243, 212] width 8 height 5
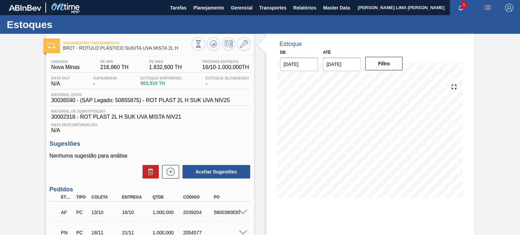
scroll to position [34, 0]
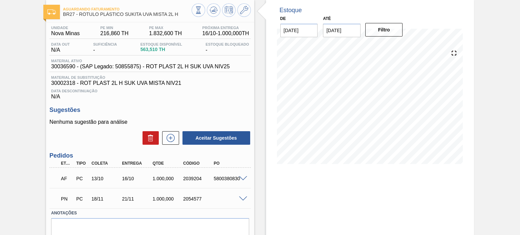
click at [240, 177] on span at bounding box center [243, 178] width 8 height 5
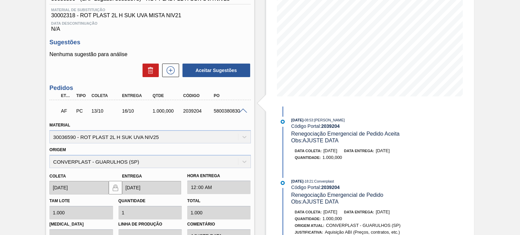
scroll to position [68, 0]
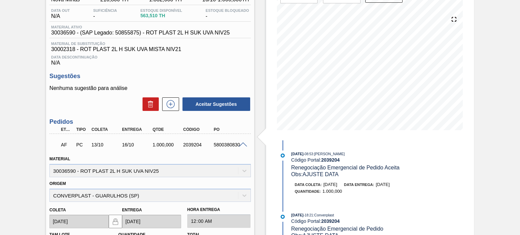
click at [193, 149] on div "AF PC 13/10 16/10 1.000,000 2039204 5800380830" at bounding box center [148, 144] width 183 height 14
click at [192, 144] on div "2039204" at bounding box center [197, 144] width 33 height 5
copy div "2039204"
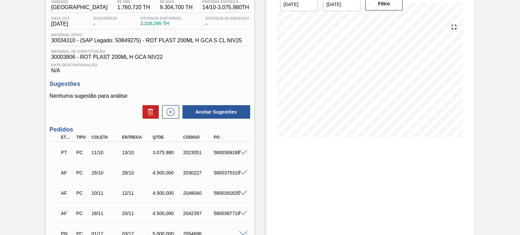
scroll to position [68, 0]
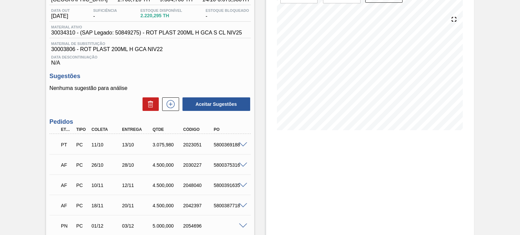
click at [244, 146] on span at bounding box center [243, 144] width 8 height 5
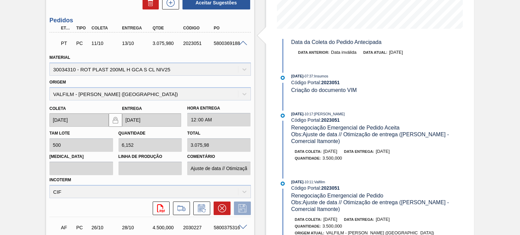
scroll to position [135, 0]
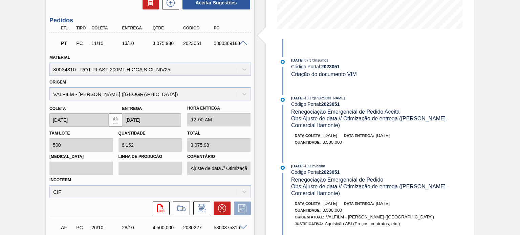
click at [389, 138] on span "[DATE]" at bounding box center [383, 135] width 14 height 5
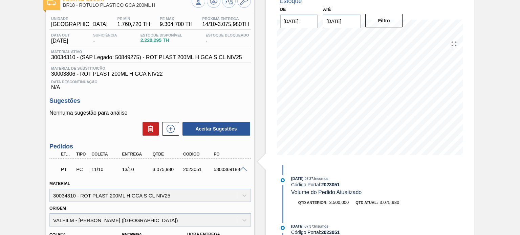
scroll to position [0, 0]
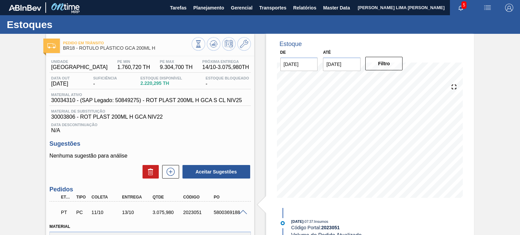
click at [68, 102] on span "30034310 - (SAP Legado: 50849275) - ROT PLAST 200ML H GCA S CL NIV25" at bounding box center [146, 100] width 191 height 6
copy span "30034310"
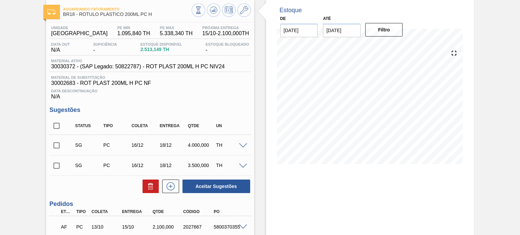
scroll to position [102, 0]
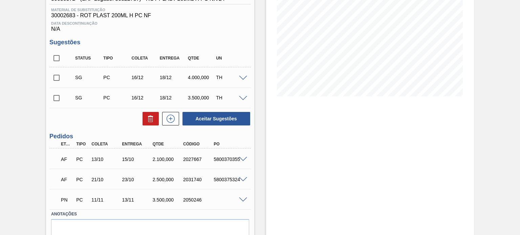
click at [243, 158] on span at bounding box center [243, 159] width 8 height 5
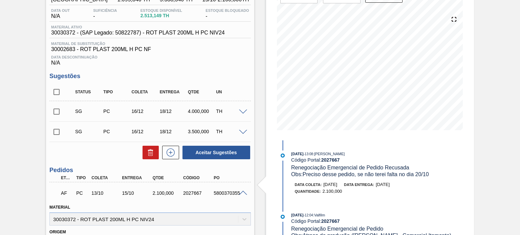
scroll to position [34, 0]
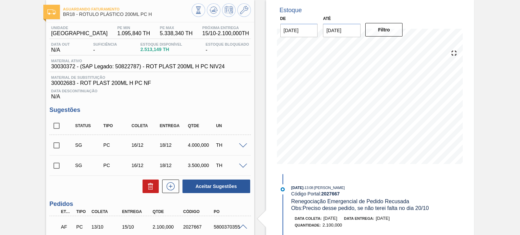
click at [205, 76] on span "Material de Substituição" at bounding box center [150, 77] width 198 height 4
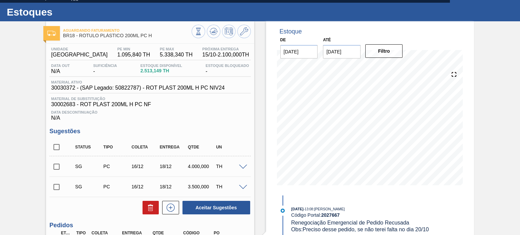
scroll to position [0, 0]
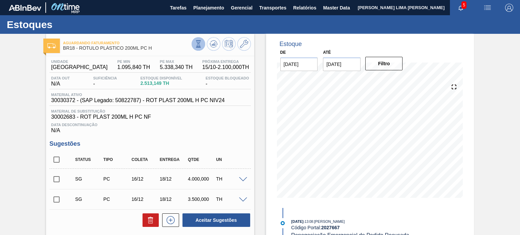
click at [201, 45] on icon at bounding box center [198, 43] width 7 height 7
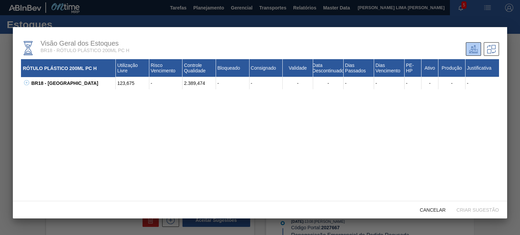
click at [26, 82] on icon at bounding box center [26, 82] width 5 height 5
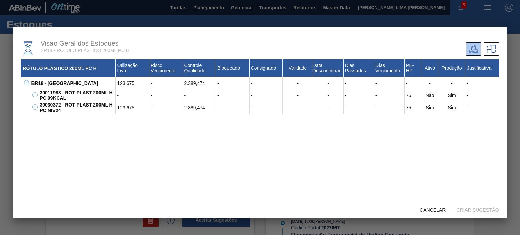
click at [201, 109] on div "2.389,474" at bounding box center [198, 108] width 33 height 12
click at [22, 112] on div "BR18 - Pernambuco 123,675 - 2.389,474 - - - - - - - - - - 30011983 - ROT PLAST …" at bounding box center [259, 95] width 477 height 37
click at [427, 204] on div "Cancelar" at bounding box center [432, 210] width 37 height 13
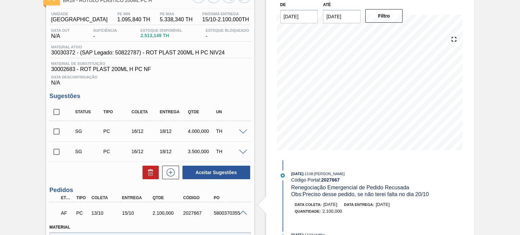
scroll to position [135, 0]
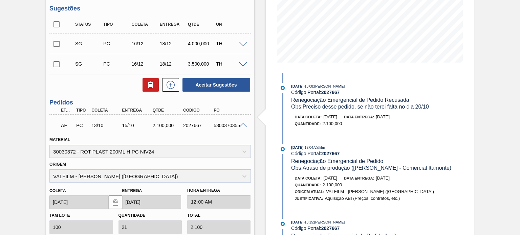
click at [244, 126] on span at bounding box center [243, 125] width 8 height 5
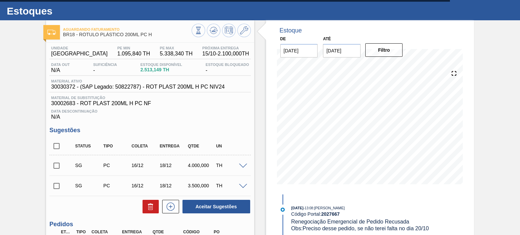
scroll to position [0, 0]
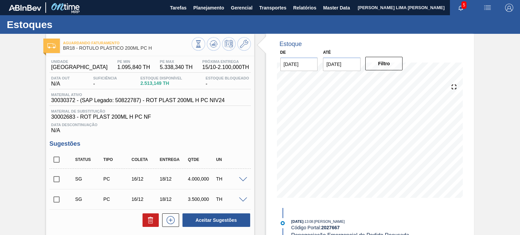
click at [204, 47] on div at bounding box center [221, 44] width 59 height 15
click at [198, 47] on icon at bounding box center [198, 43] width 7 height 7
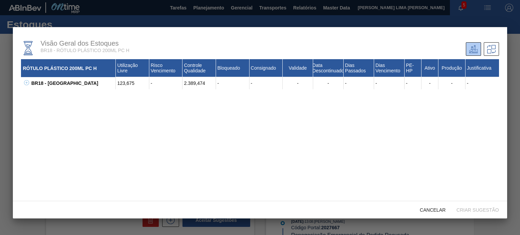
click at [27, 84] on icon at bounding box center [26, 82] width 5 height 5
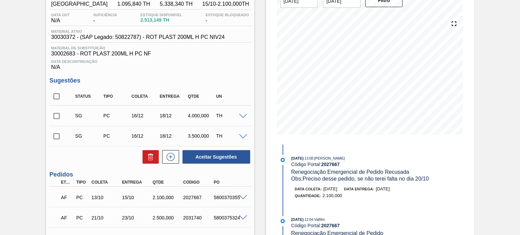
scroll to position [131, 0]
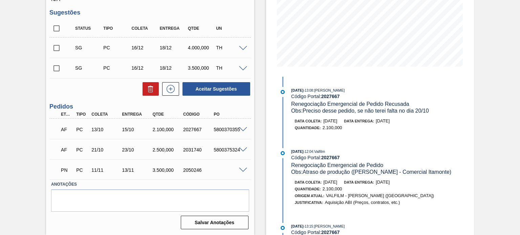
click at [186, 130] on div "2027667" at bounding box center [197, 129] width 33 height 5
copy div "2027667"
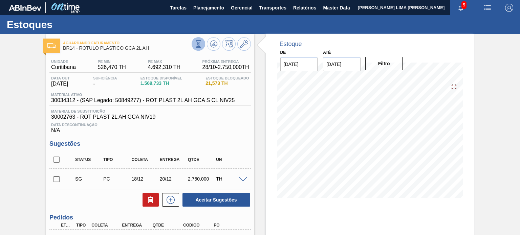
click at [197, 46] on icon at bounding box center [198, 45] width 3 height 1
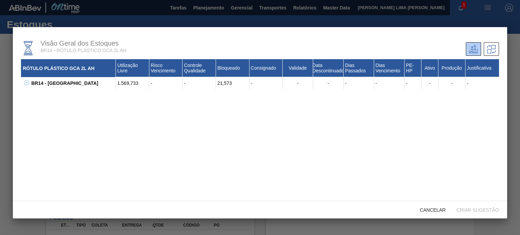
click at [27, 83] on icon at bounding box center [26, 82] width 5 height 5
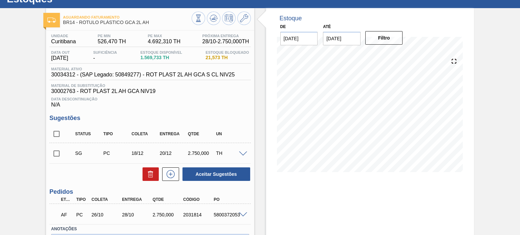
scroll to position [70, 0]
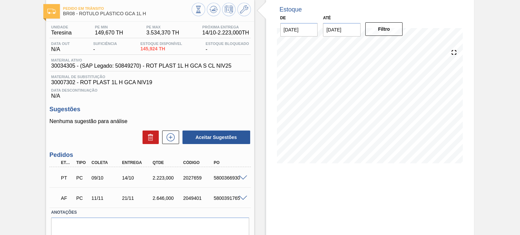
scroll to position [63, 0]
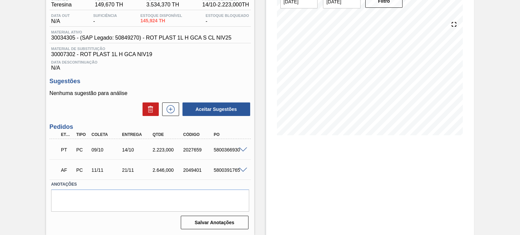
click at [242, 150] on span at bounding box center [243, 150] width 8 height 5
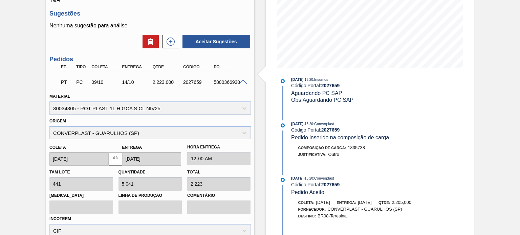
scroll to position [308, 0]
click at [372, 200] on span "[DATE]" at bounding box center [365, 202] width 14 height 5
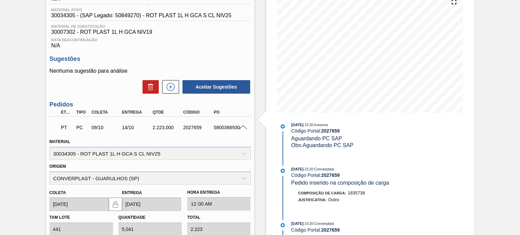
scroll to position [0, 0]
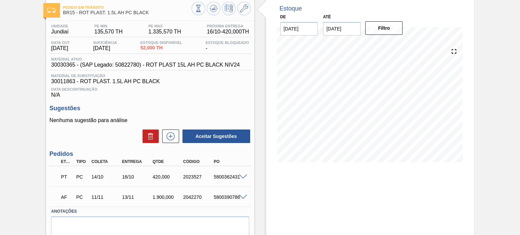
scroll to position [63, 0]
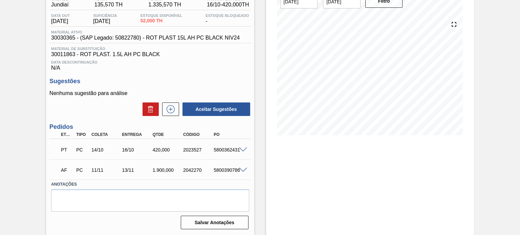
click at [245, 150] on span at bounding box center [243, 150] width 8 height 5
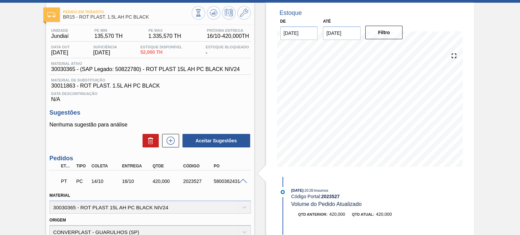
scroll to position [29, 0]
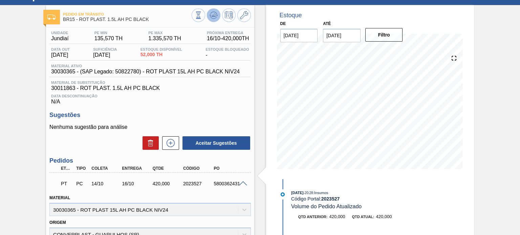
click at [210, 17] on icon at bounding box center [213, 15] width 8 height 8
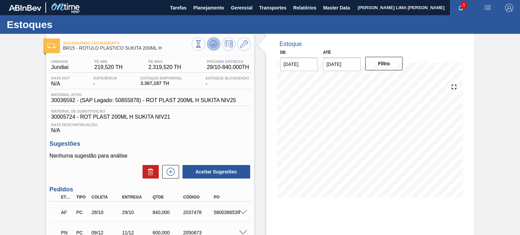
click at [209, 46] on icon at bounding box center [213, 44] width 8 height 8
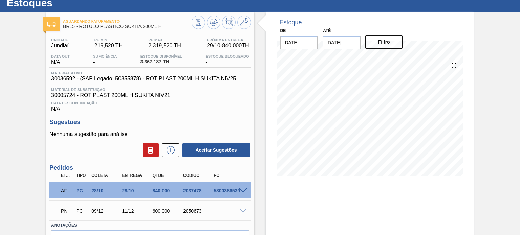
scroll to position [34, 0]
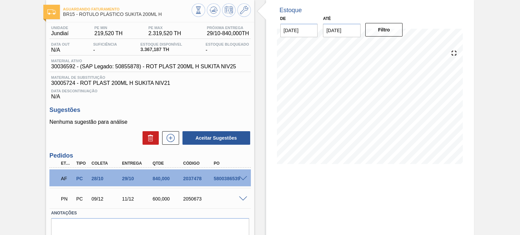
click at [241, 198] on span at bounding box center [243, 199] width 8 height 5
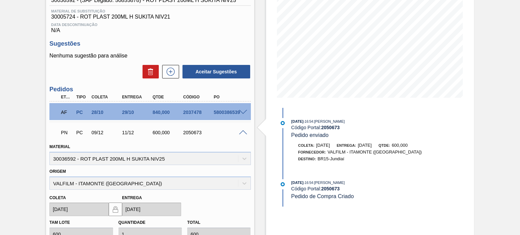
scroll to position [102, 0]
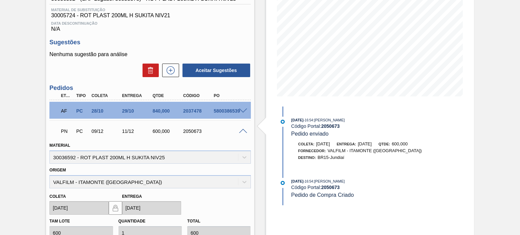
click at [242, 129] on span at bounding box center [243, 131] width 8 height 5
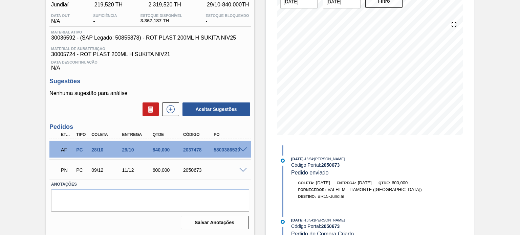
click at [242, 148] on span at bounding box center [243, 150] width 8 height 5
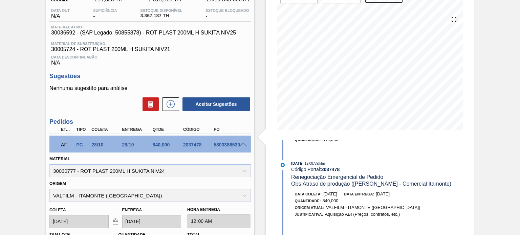
scroll to position [68, 0]
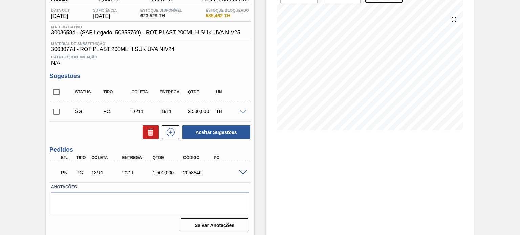
scroll to position [70, 0]
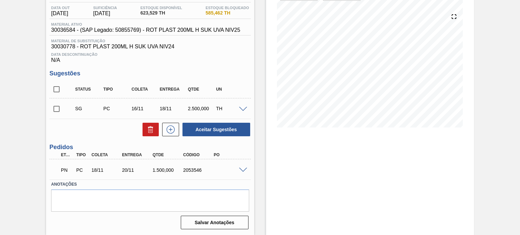
click at [246, 167] on div at bounding box center [244, 169] width 14 height 5
click at [244, 169] on span at bounding box center [243, 170] width 8 height 5
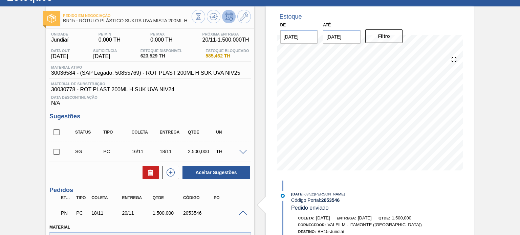
scroll to position [3, 0]
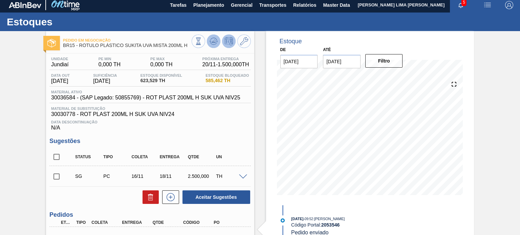
click at [212, 43] on icon at bounding box center [213, 41] width 8 height 8
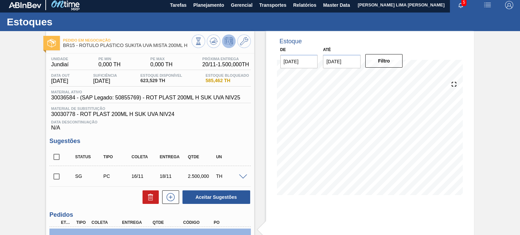
click at [213, 81] on span "585,462 TH" at bounding box center [226, 80] width 43 height 5
click at [216, 93] on span "Material ativo" at bounding box center [145, 92] width 189 height 4
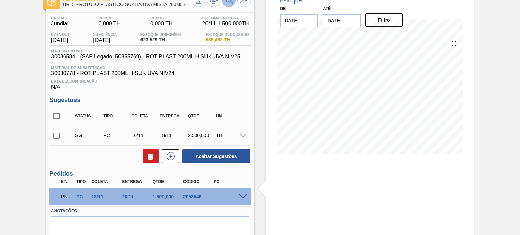
scroll to position [37, 0]
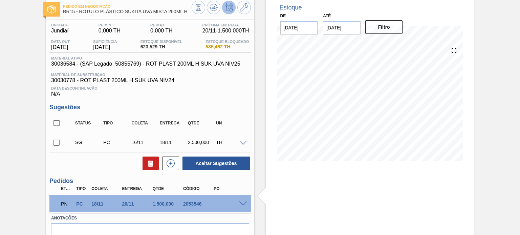
click at [242, 200] on div "PN PC 18/11 20/11 1.500,000 2053546" at bounding box center [149, 203] width 201 height 17
click at [241, 201] on div at bounding box center [244, 203] width 14 height 5
click at [241, 205] on span at bounding box center [243, 204] width 8 height 5
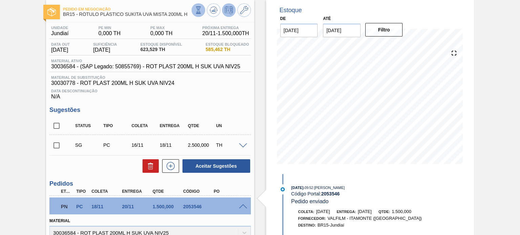
scroll to position [0, 0]
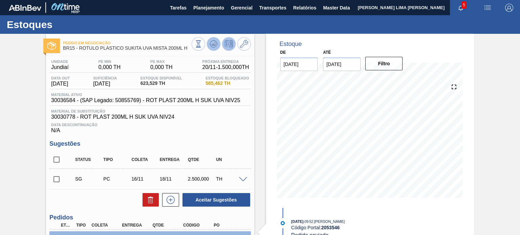
click at [208, 40] on button at bounding box center [214, 44] width 14 height 14
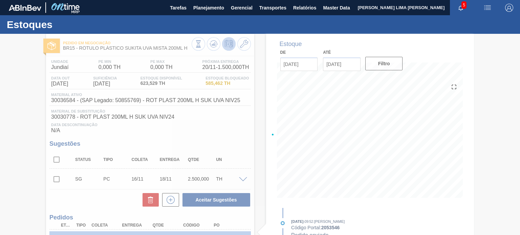
click at [200, 39] on div at bounding box center [260, 134] width 520 height 201
click at [196, 47] on div at bounding box center [260, 134] width 520 height 201
click at [197, 47] on div at bounding box center [260, 134] width 520 height 201
click at [198, 46] on div at bounding box center [260, 134] width 520 height 201
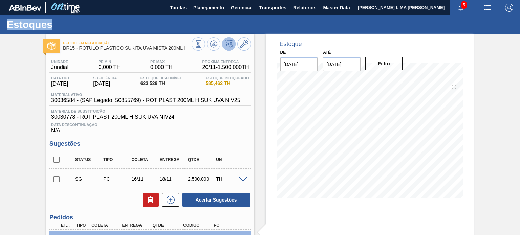
click at [198, 46] on icon at bounding box center [198, 45] width 3 height 1
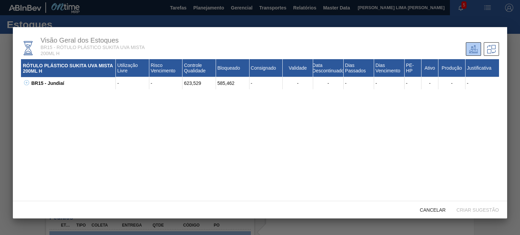
click at [29, 85] on div "BR15 - Jundiaí" at bounding box center [72, 83] width 86 height 12
click at [27, 84] on icon at bounding box center [26, 82] width 5 height 5
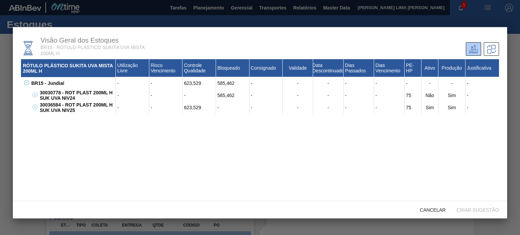
click at [195, 108] on div "623,529" at bounding box center [198, 108] width 33 height 12
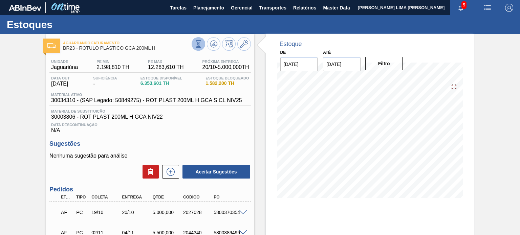
click at [198, 45] on icon at bounding box center [198, 43] width 7 height 7
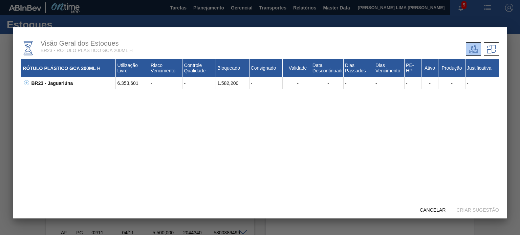
click at [28, 82] on icon at bounding box center [26, 82] width 5 height 5
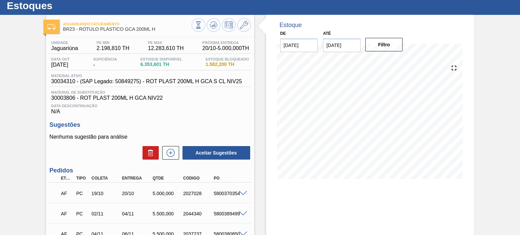
scroll to position [68, 0]
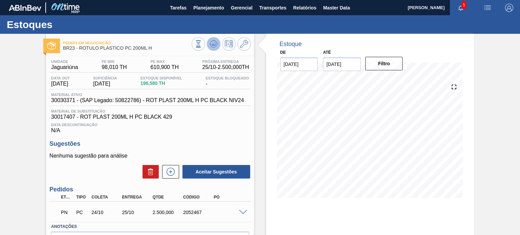
click at [215, 47] on icon at bounding box center [213, 45] width 7 height 3
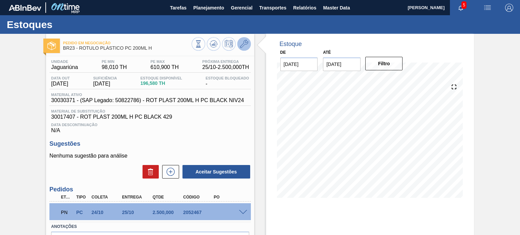
click at [240, 44] on icon at bounding box center [244, 44] width 8 height 8
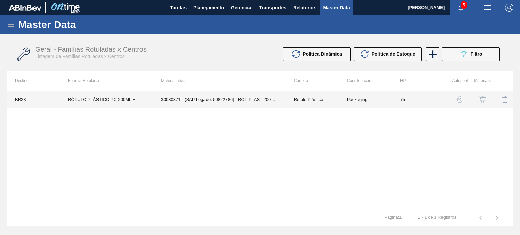
click at [284, 103] on td "30030371 - (SAP Legado: 50822786) - ROT PLAST 200ML H PC BLACK NIV24" at bounding box center [219, 99] width 133 height 17
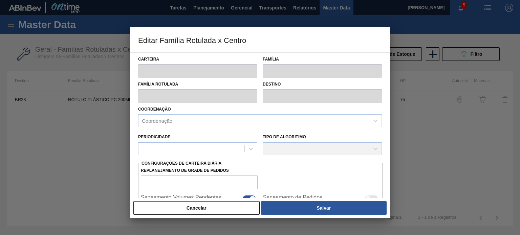
type input "Rótulo Plástico"
type input "RÓTULO PLÁSTICO PC 200ML H"
type input "BR23 - Jaguariúna"
type input "75"
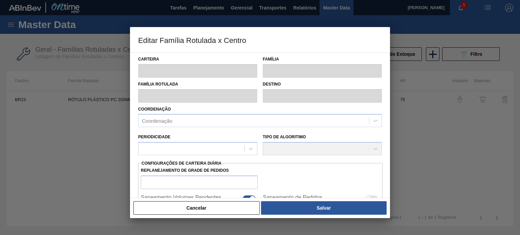
checkbox input "true"
type input "98,007"
type input "610,896"
type input "50"
type input "354,452"
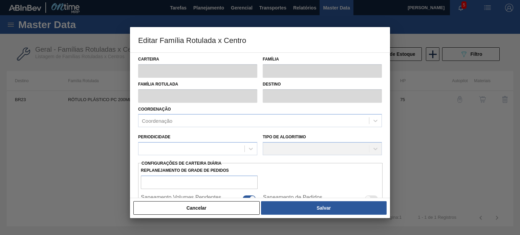
checkbox input "true"
type input "98,01"
type input "610,9"
type input "41"
type input "305,450"
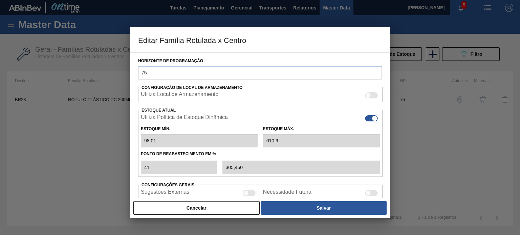
scroll to position [135, 0]
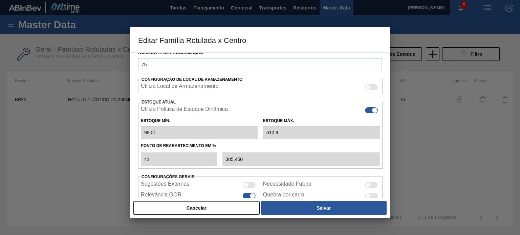
click at [205, 152] on div "41 305,450" at bounding box center [260, 158] width 244 height 15
click at [137, 129] on div "Carteira Rótulo Plástico Família Rótulo Plástico Família Rotulada RÓTULO PLÁSTI…" at bounding box center [260, 125] width 260 height 146
click at [136, 154] on div "Carteira Rótulo Plástico Família Rótulo Plástico Família Rotulada RÓTULO PLÁSTI…" at bounding box center [260, 125] width 260 height 146
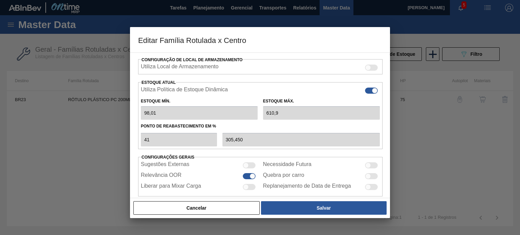
scroll to position [164, 0]
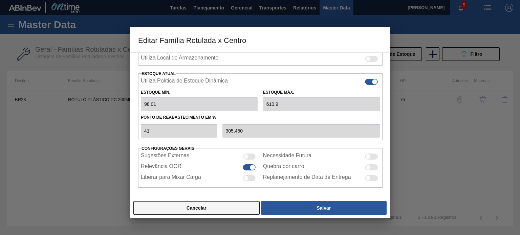
click at [221, 208] on button "Cancelar" at bounding box center [196, 208] width 126 height 14
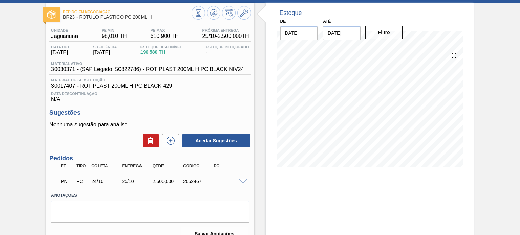
scroll to position [55, 0]
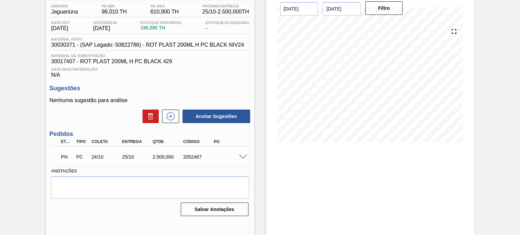
click at [245, 162] on div "PN PC 24/10 25/10 2.500,000 2052467" at bounding box center [149, 156] width 201 height 17
click at [243, 157] on span at bounding box center [243, 157] width 8 height 5
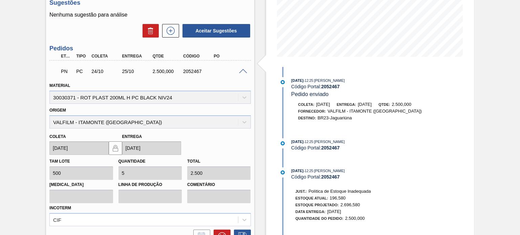
scroll to position [70, 0]
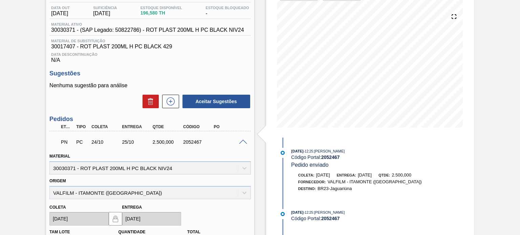
click at [192, 140] on div "2052467" at bounding box center [197, 141] width 33 height 5
copy div "2052467"
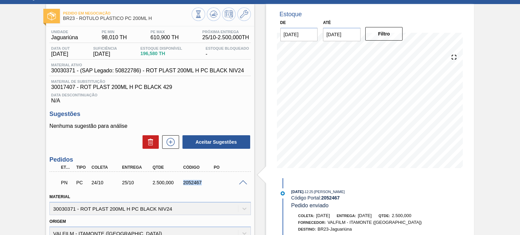
scroll to position [0, 0]
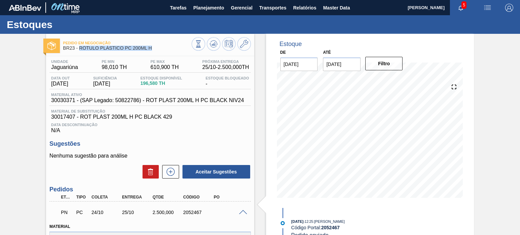
drag, startPoint x: 145, startPoint y: 51, endPoint x: 80, endPoint y: 51, distance: 65.0
click at [80, 51] on div "Pedido em Negociação BR23 - RÓTULO PLÁSTICO PC 200ML H" at bounding box center [127, 45] width 128 height 15
copy span "RÓTULO PLÁSTICO PC 200ML H"
click at [194, 215] on div "2052467" at bounding box center [197, 212] width 33 height 5
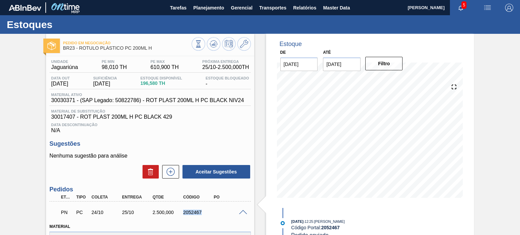
copy div "2052467"
click at [214, 51] on div at bounding box center [221, 44] width 59 height 15
click at [212, 49] on button at bounding box center [214, 44] width 14 height 14
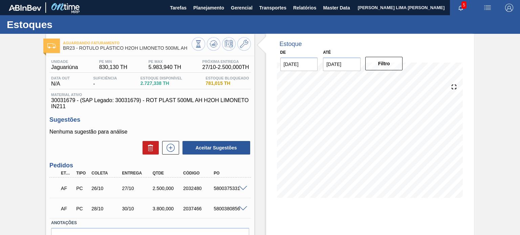
click at [126, 99] on span "30031679 - (SAP Legado: 30031679) - ROT PLAST 500ML AH H2OH LIMONETO IN211" at bounding box center [150, 103] width 198 height 12
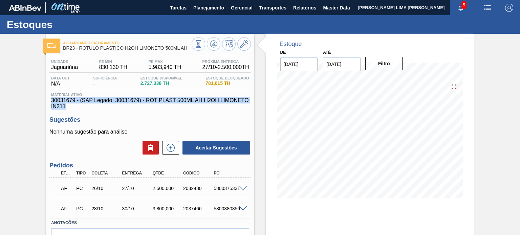
click at [126, 99] on span "30031679 - (SAP Legado: 30031679) - ROT PLAST 500ML AH H2OH LIMONETO IN211" at bounding box center [150, 103] width 198 height 12
copy span "30031679 - (SAP Legado: 30031679) - ROT PLAST 500ML AH H2OH LIMONETO IN211"
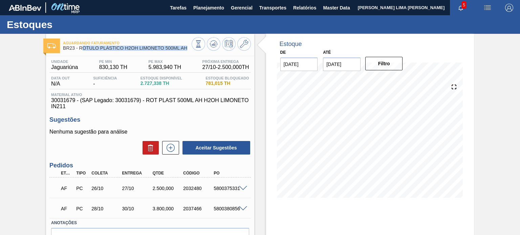
drag, startPoint x: 188, startPoint y: 48, endPoint x: 81, endPoint y: 47, distance: 106.9
click at [81, 47] on span "BR23 - RÓTULO PLÁSTICO H2OH LIMONETO 500ML AH" at bounding box center [127, 48] width 128 height 5
drag, startPoint x: 80, startPoint y: 47, endPoint x: 190, endPoint y: 51, distance: 110.4
click at [188, 50] on span "BR23 - RÓTULO PLÁSTICO H2OH LIMONETO 500ML AH" at bounding box center [127, 48] width 128 height 5
copy span "RÓTULO PLÁSTICO H2OH LIMONETO 500ML AH"
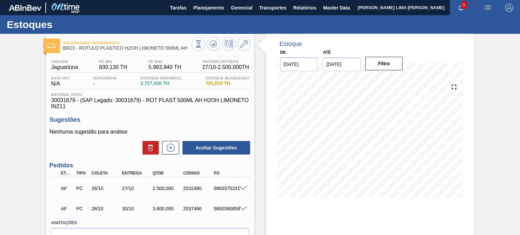
click at [198, 189] on div "2032480" at bounding box center [197, 188] width 33 height 5
copy div "2032480"
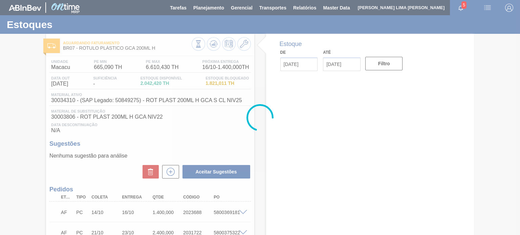
click at [246, 71] on div "Unidade Macacu PE MIN 665,090 TH PE MAX 6.610,430 TH Próxima Entrega 16/10 - 1.…" at bounding box center [149, 66] width 201 height 13
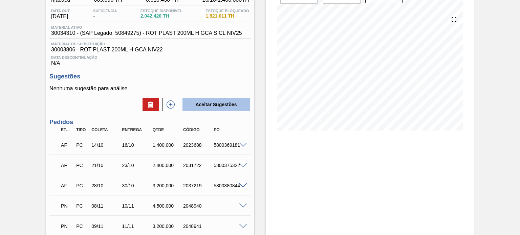
scroll to position [68, 0]
click at [241, 143] on span at bounding box center [243, 144] width 8 height 5
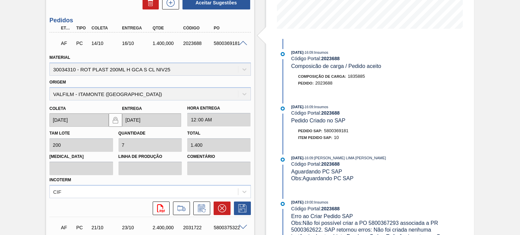
click at [242, 44] on span at bounding box center [243, 43] width 8 height 5
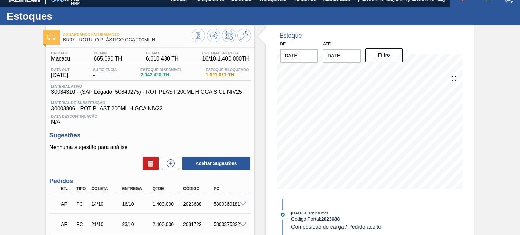
scroll to position [76, 0]
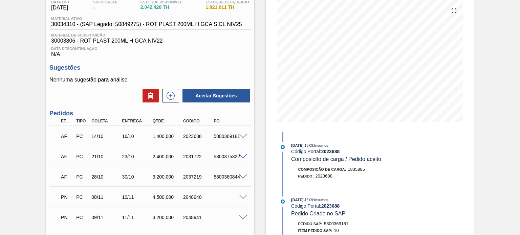
click at [198, 155] on div "2031722" at bounding box center [197, 156] width 33 height 5
copy div "2031722"
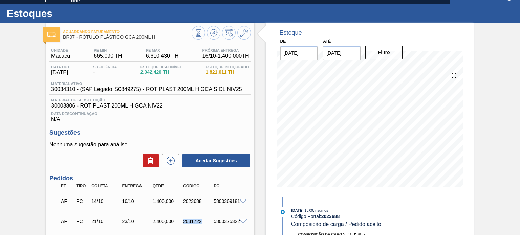
scroll to position [8, 0]
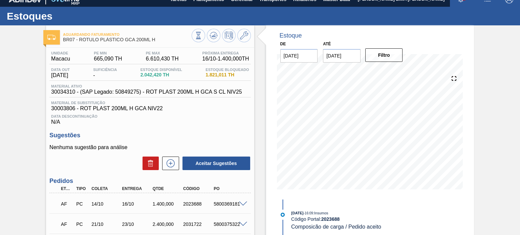
click at [251, 130] on div "Unidade Macacu PE MIN 665,090 TH PE MAX 6.610,430 TH Próxima Entrega 16/10 - 1.…" at bounding box center [150, 207] width 208 height 319
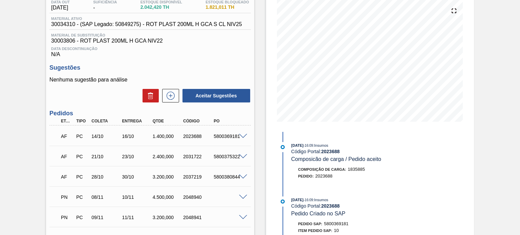
click at [243, 136] on span at bounding box center [243, 136] width 8 height 5
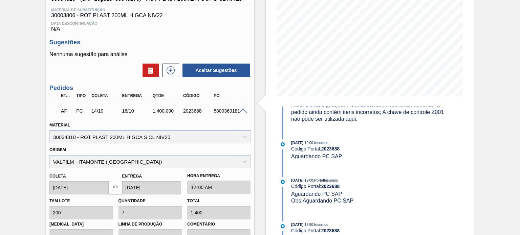
scroll to position [203, 0]
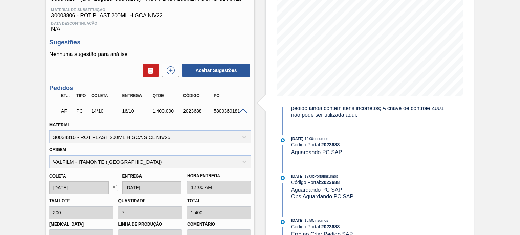
click at [194, 109] on div "2023688" at bounding box center [197, 110] width 33 height 5
copy div "2023688"
click at [192, 111] on div "2023688" at bounding box center [197, 110] width 33 height 5
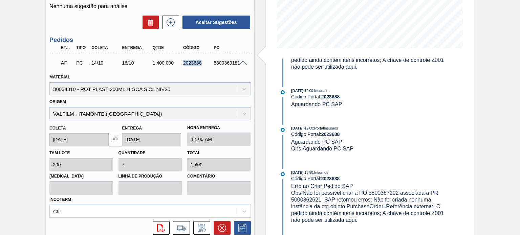
scroll to position [135, 0]
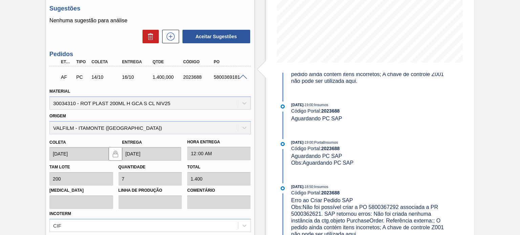
click at [242, 78] on span at bounding box center [243, 77] width 8 height 5
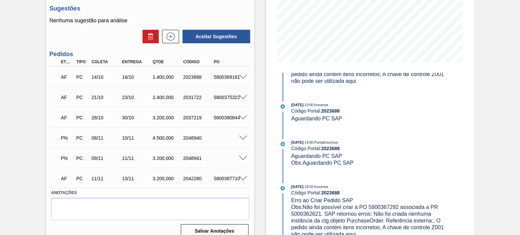
click at [190, 98] on div "2031722" at bounding box center [197, 97] width 33 height 5
copy div "2031722"
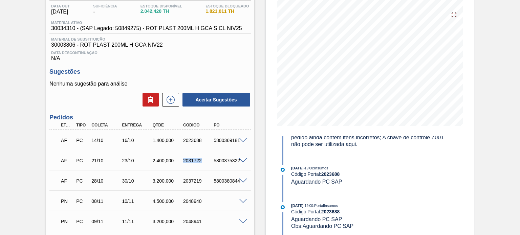
scroll to position [68, 0]
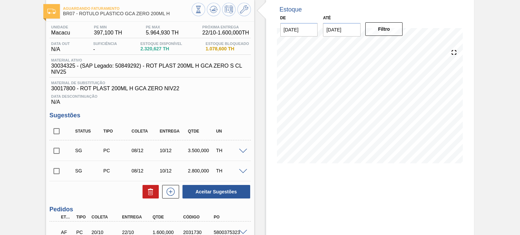
scroll to position [34, 0]
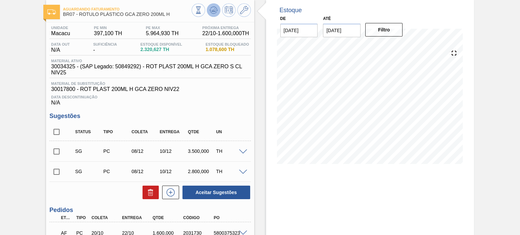
click at [213, 13] on icon at bounding box center [213, 10] width 8 height 8
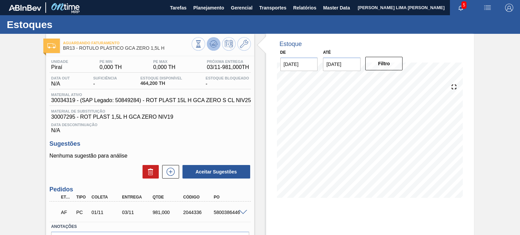
click at [211, 46] on icon at bounding box center [213, 44] width 8 height 8
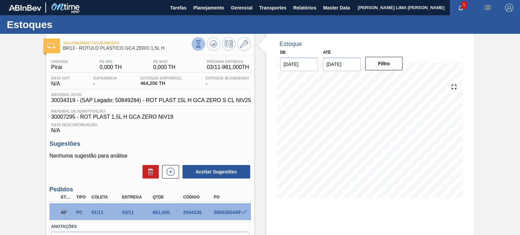
click at [197, 49] on button at bounding box center [199, 44] width 14 height 14
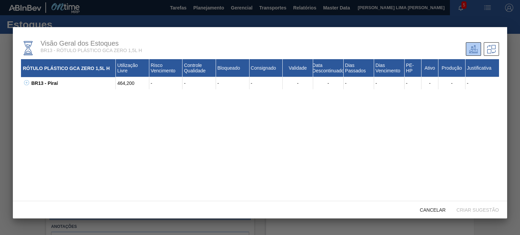
click at [29, 85] on div "BR13 - Piraí 464,200 - - - - - - - - - - - - 30017803 - ROT PLAST 15L H GCA ZER…" at bounding box center [259, 83] width 477 height 12
click at [26, 84] on icon at bounding box center [26, 83] width 0 height 2
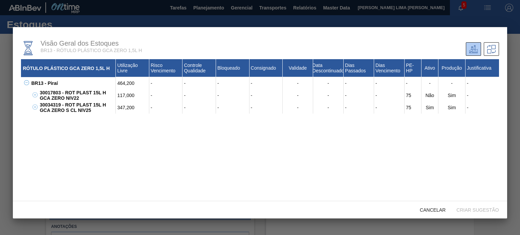
click at [124, 109] on div "347,200" at bounding box center [132, 108] width 33 height 12
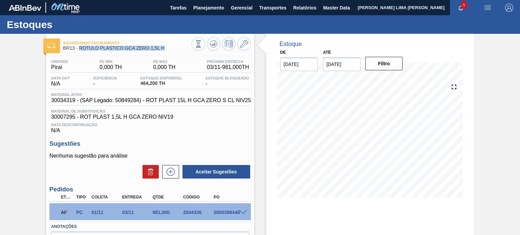
drag, startPoint x: 169, startPoint y: 51, endPoint x: 80, endPoint y: 48, distance: 88.7
click at [80, 48] on div "Aguardando Faturamento BR13 - RÓTULO PLÁSTICO GCA ZERO 1,5L H" at bounding box center [127, 45] width 128 height 15
copy span "RÓTULO PLÁSTICO GCA ZERO 1,5L H"
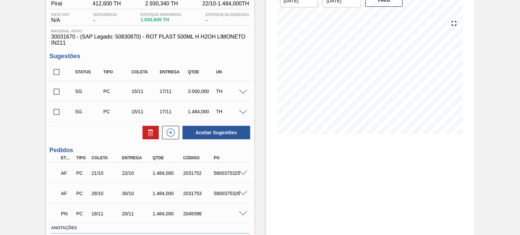
scroll to position [68, 0]
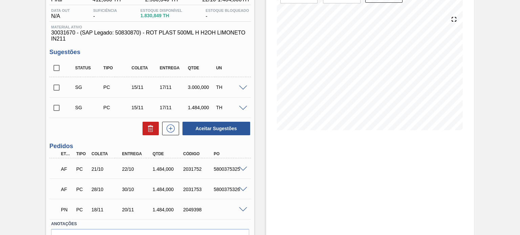
click at [132, 170] on div "22/10" at bounding box center [136, 168] width 33 height 5
click at [59, 109] on input "checkbox" at bounding box center [56, 108] width 14 height 14
click at [144, 128] on button at bounding box center [150, 129] width 16 height 14
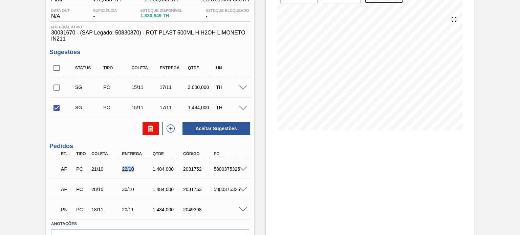
checkbox input "false"
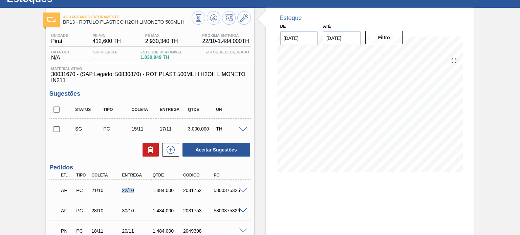
scroll to position [34, 0]
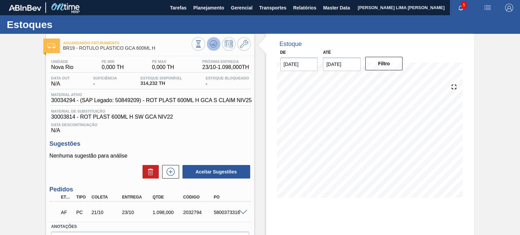
click at [212, 47] on icon at bounding box center [213, 45] width 7 height 3
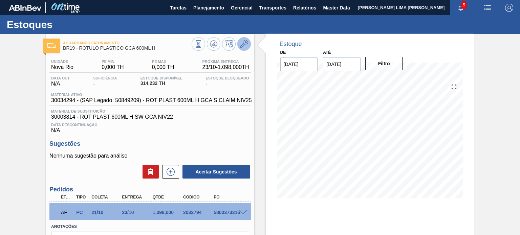
click at [242, 48] on button at bounding box center [244, 44] width 14 height 14
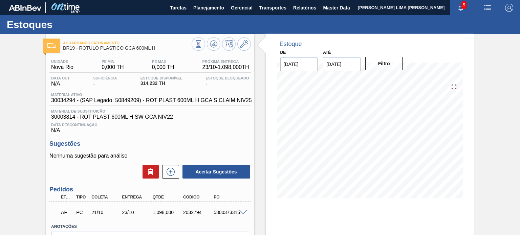
scroll to position [55, 0]
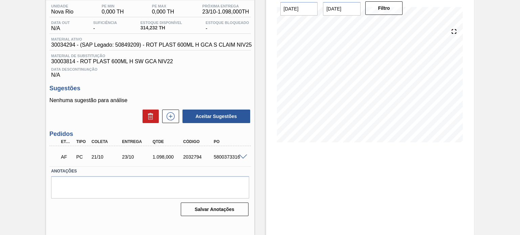
click at [242, 157] on span at bounding box center [243, 157] width 8 height 5
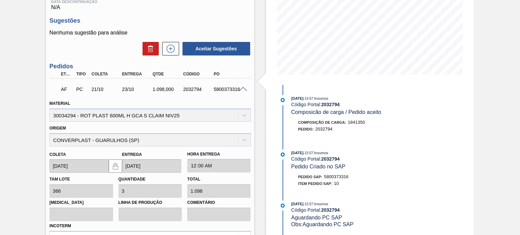
scroll to position [0, 0]
